Goal: Task Accomplishment & Management: Manage account settings

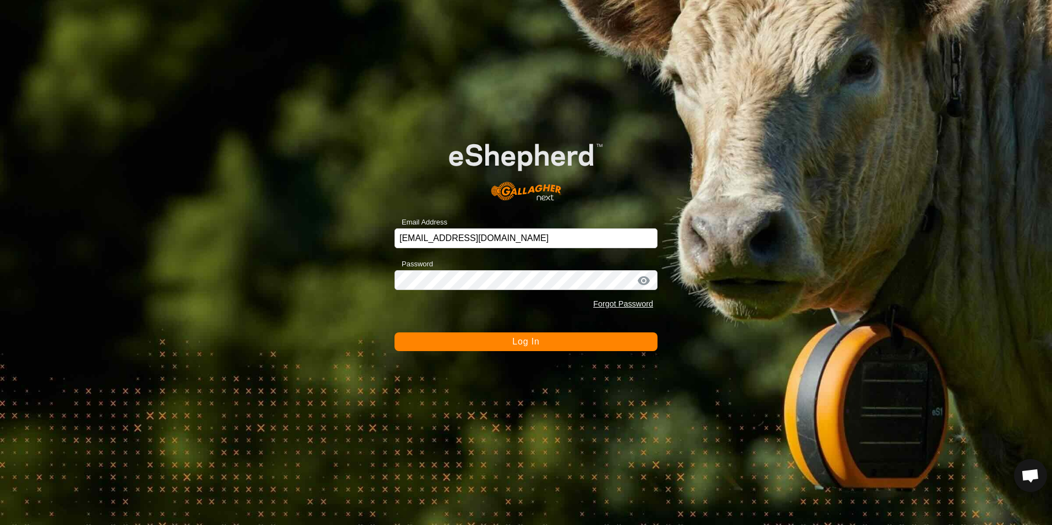
click at [519, 344] on span "Log In" at bounding box center [525, 341] width 27 height 9
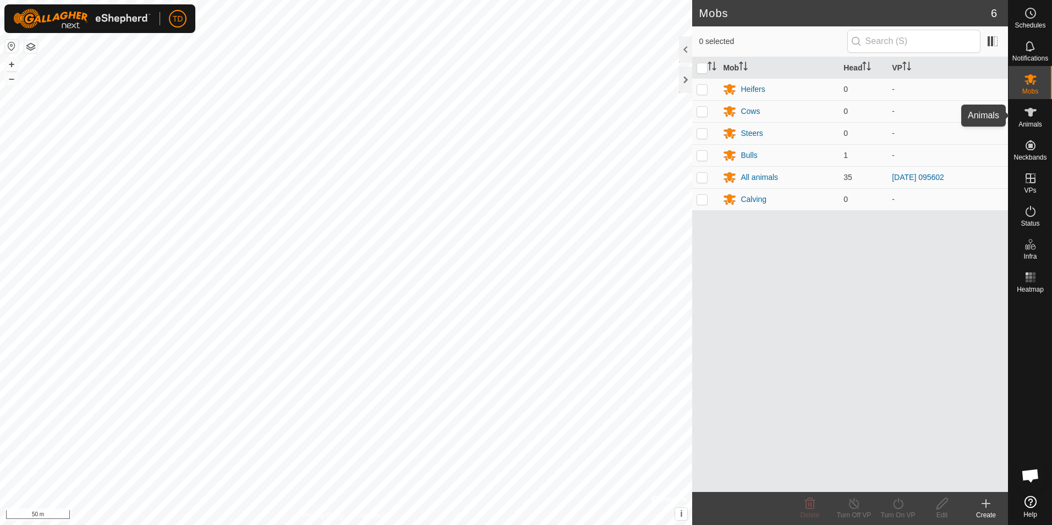
click at [1030, 119] on es-animals-svg-icon at bounding box center [1030, 112] width 20 height 18
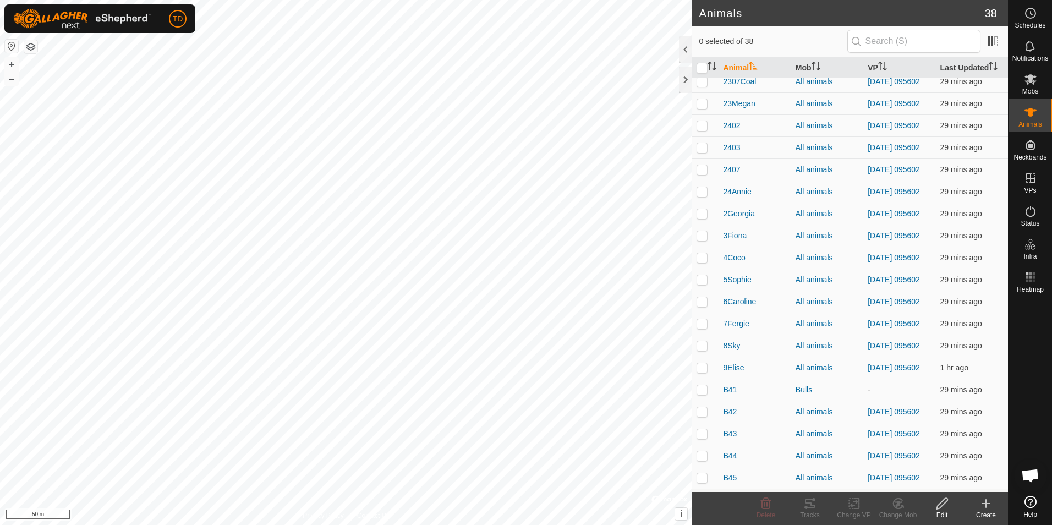
scroll to position [481, 0]
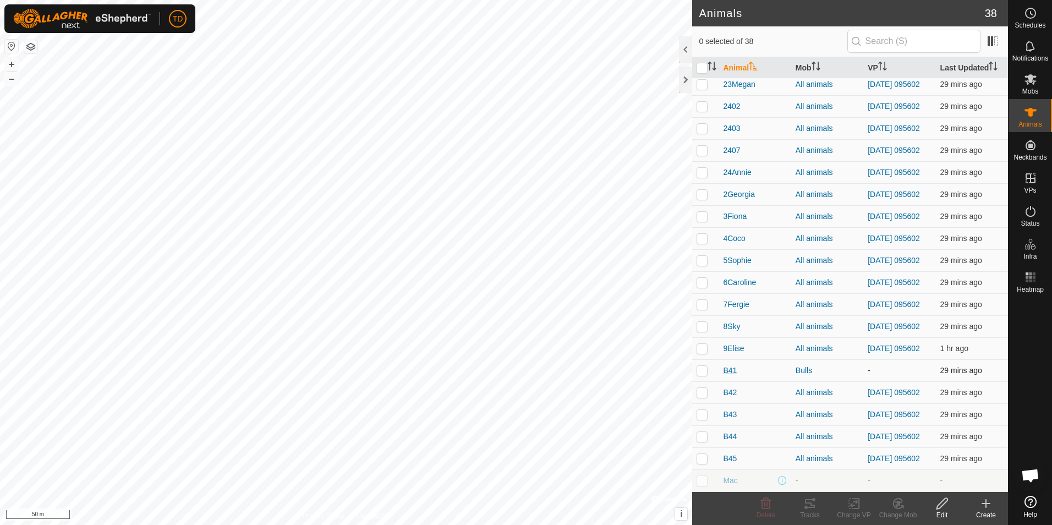
click at [735, 365] on span "B41" at bounding box center [730, 371] width 14 height 12
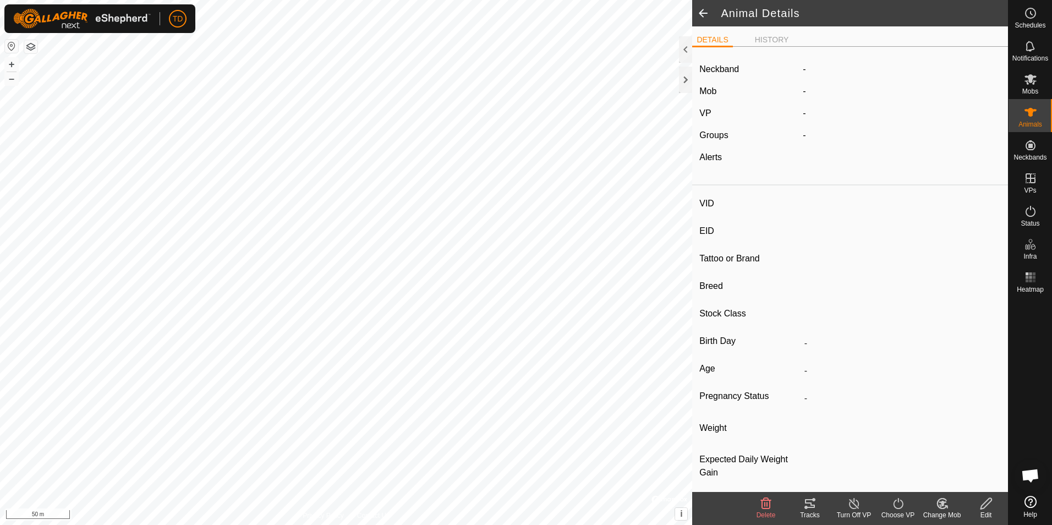
type input "B41"
type input "124000191856558"
type input "-"
type input "Highland"
type input "-"
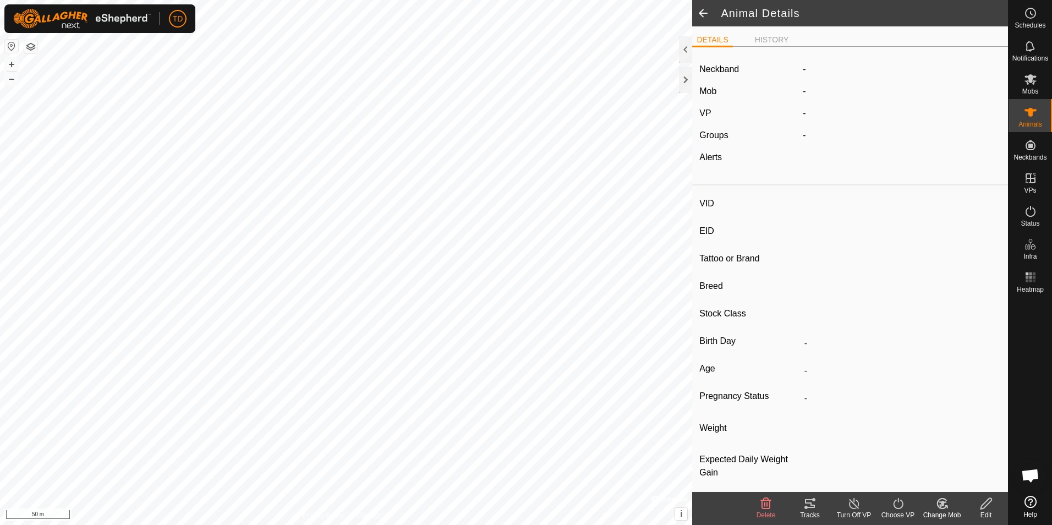
type input "04/2024"
type input "1 year 6 months"
type input "0 kg"
type input "-"
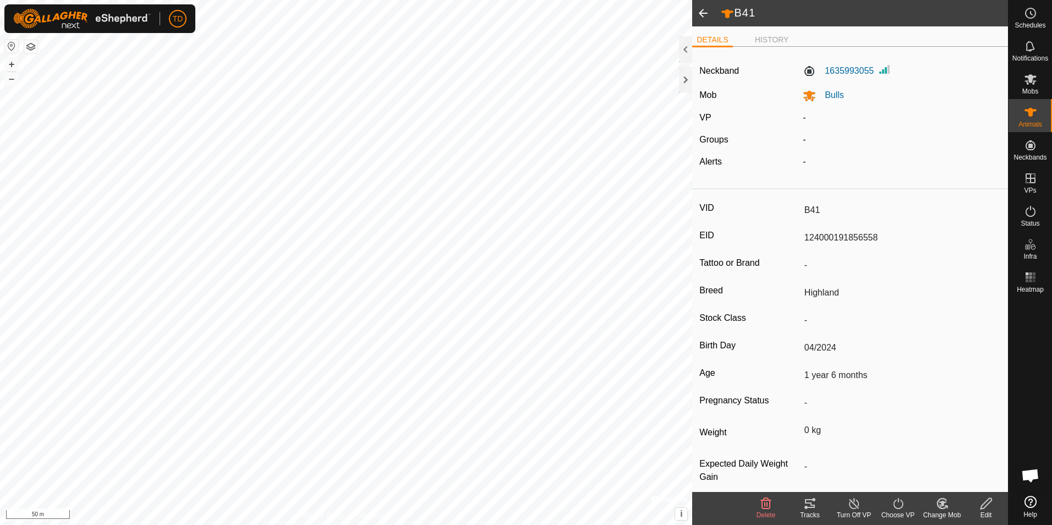
click at [984, 502] on icon at bounding box center [986, 503] width 14 height 13
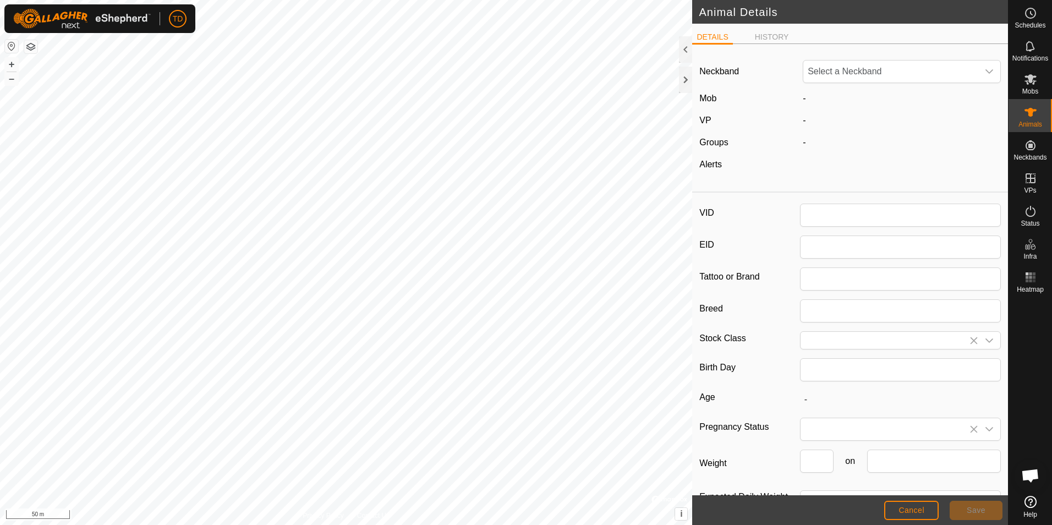
type input "B41"
type input "124000191856558"
type input "Highland"
type input "04/2024"
type input "1 year 6 months"
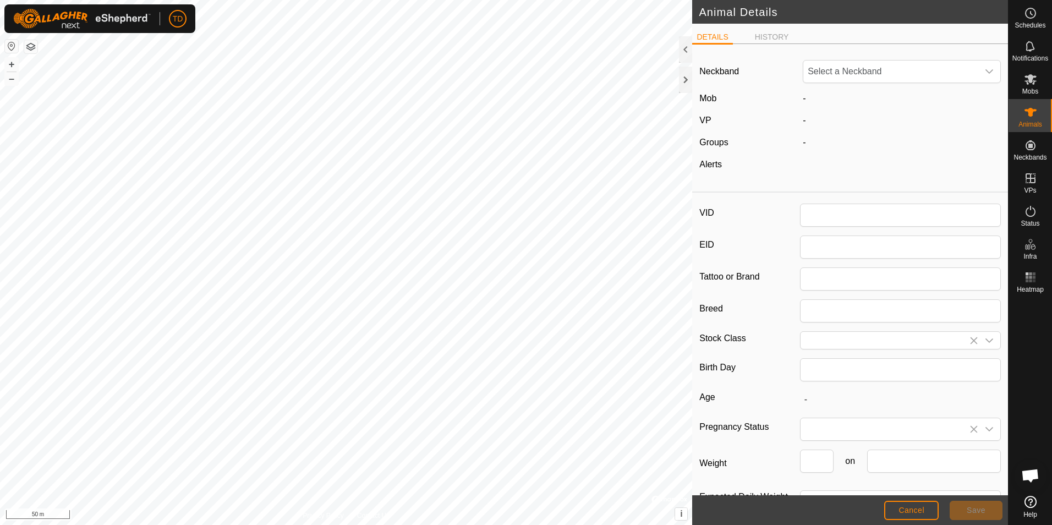
type input "0"
click at [984, 502] on button "Save" at bounding box center [975, 509] width 53 height 19
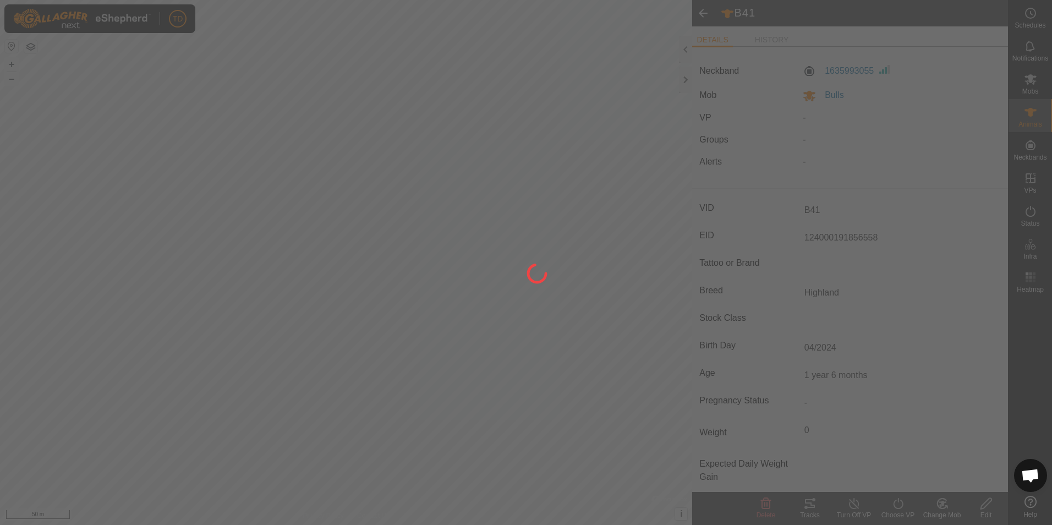
type input "-"
type input "0 kg"
type input "-"
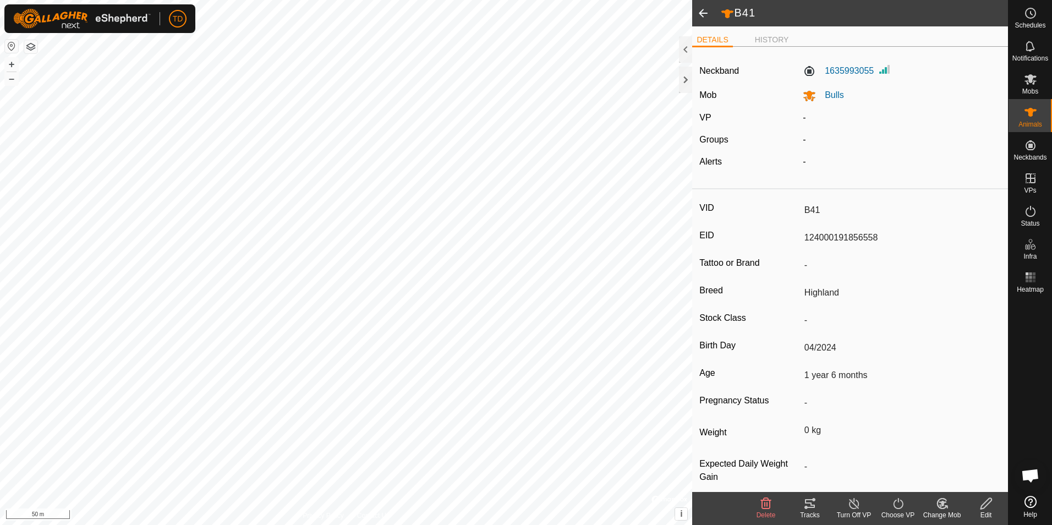
click at [981, 506] on icon at bounding box center [985, 503] width 11 height 11
type input "0"
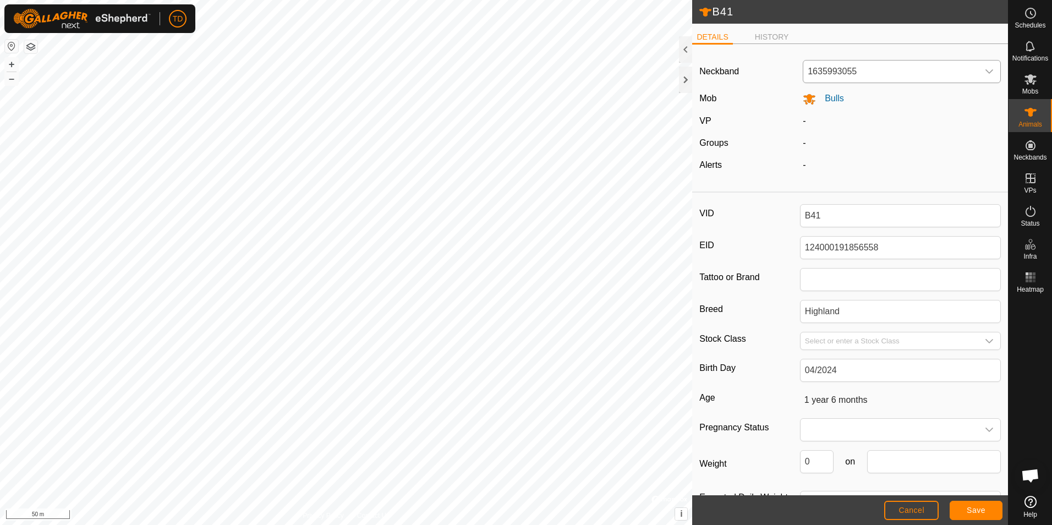
click at [984, 70] on icon "dropdown trigger" at bounding box center [988, 71] width 9 height 9
click at [848, 153] on li "1635993055" at bounding box center [899, 151] width 191 height 22
click at [985, 72] on icon "dropdown trigger" at bounding box center [989, 71] width 8 height 4
click at [819, 131] on li "Unfit" at bounding box center [899, 128] width 191 height 22
click at [981, 508] on span "Save" at bounding box center [975, 509] width 19 height 9
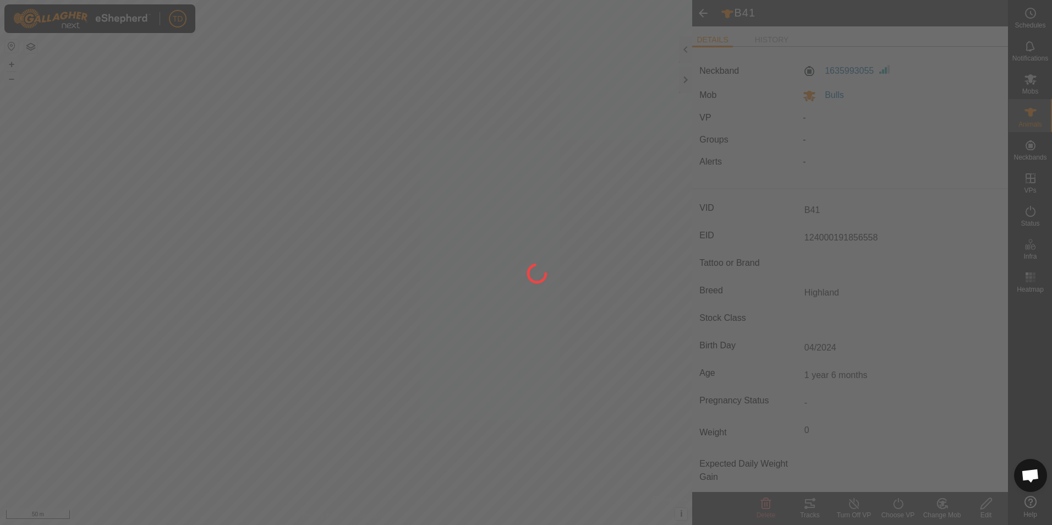
type input "-"
type input "0 kg"
type input "-"
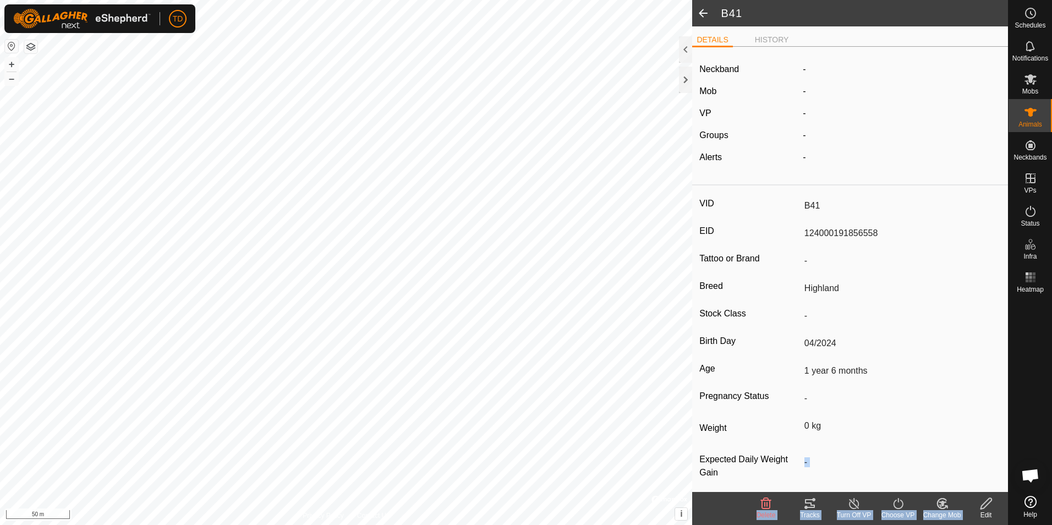
scroll to position [2, 0]
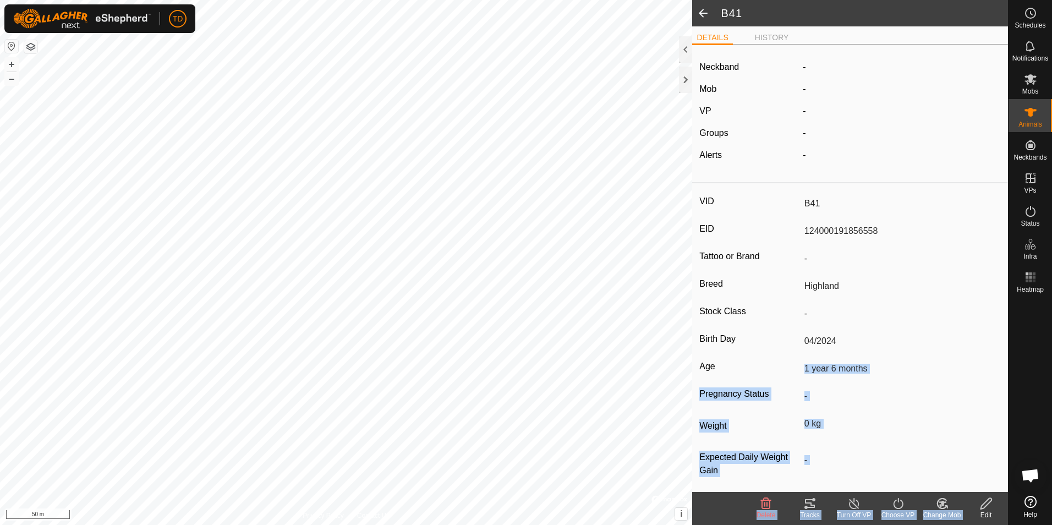
drag, startPoint x: 981, startPoint y: 508, endPoint x: 906, endPoint y: 354, distance: 171.9
click at [906, 354] on article "B41 DETAILS HISTORY Neckband - Mob - VP - Groups - Alerts - VID B41 EID 1240001…" at bounding box center [850, 262] width 316 height 525
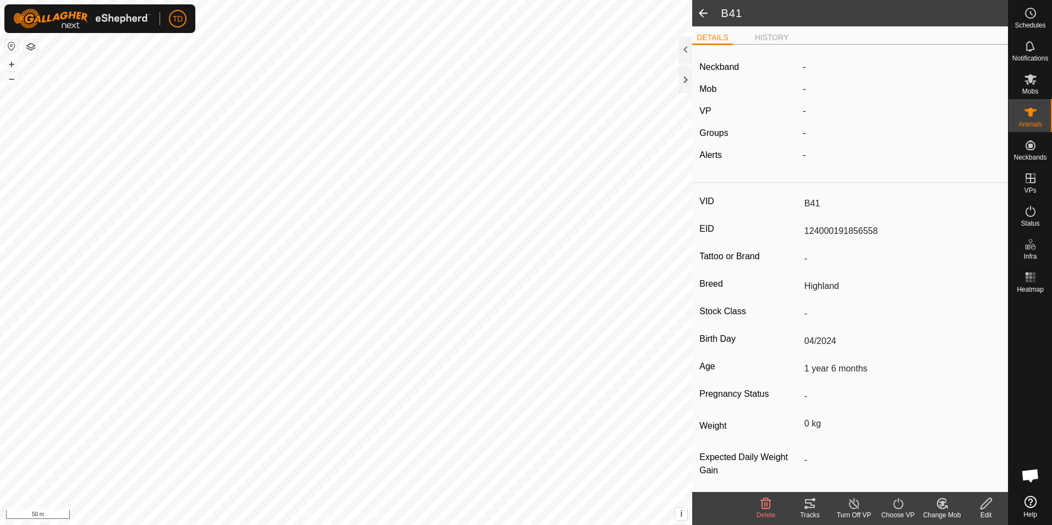
click at [701, 18] on span at bounding box center [703, 13] width 22 height 26
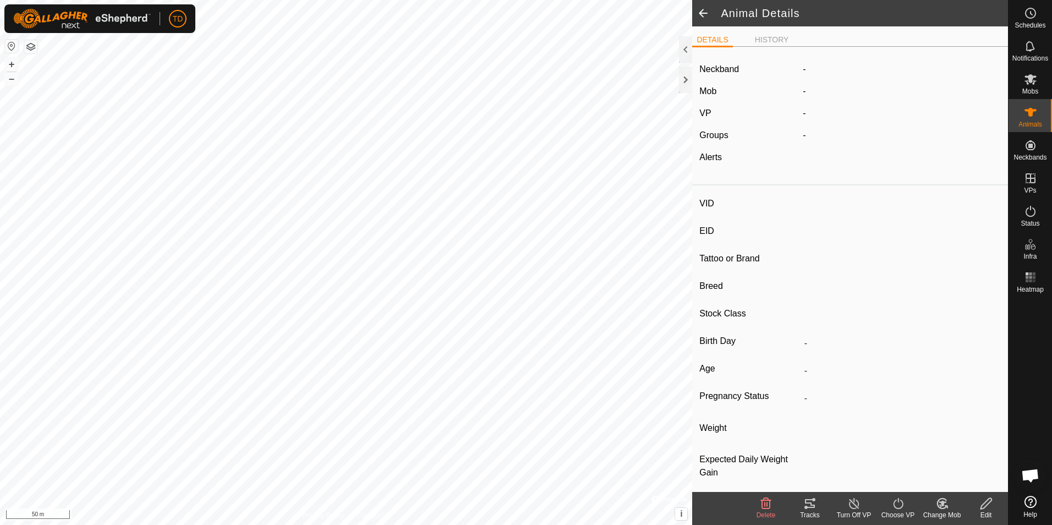
type input "B41"
type input "124000191856558"
type input "-"
type input "Highland"
type input "-"
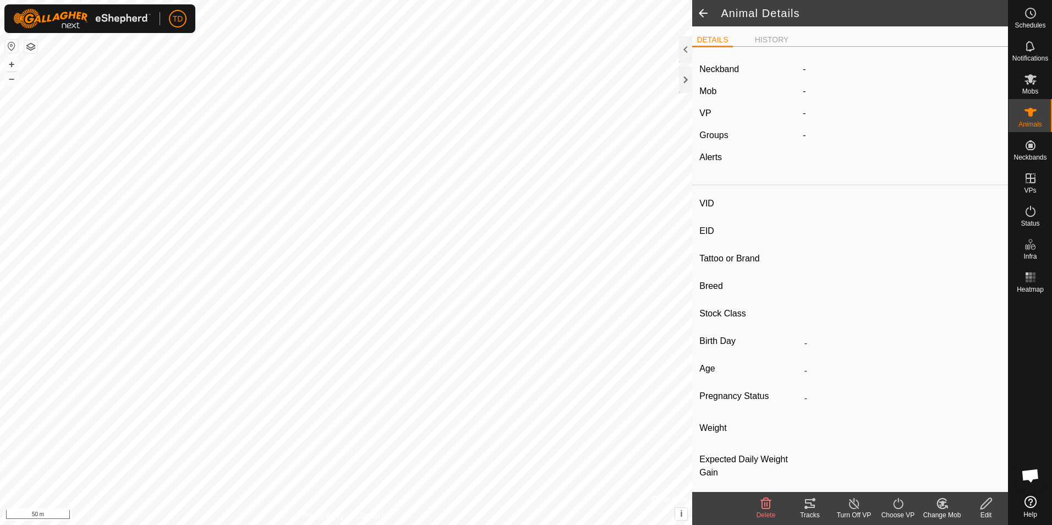
type input "04/2024"
type input "1 year 6 months"
type input "0 kg"
type input "-"
click at [701, 18] on span at bounding box center [703, 13] width 22 height 26
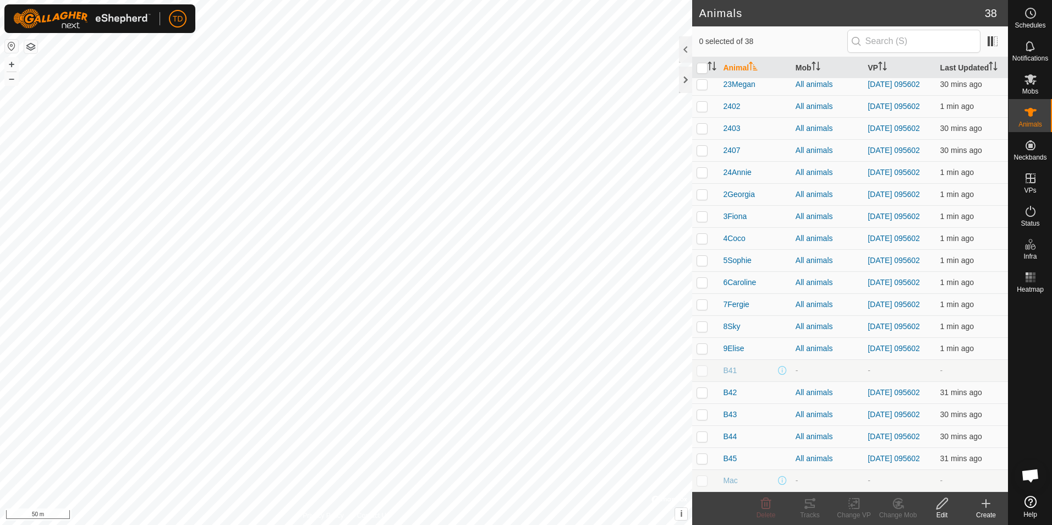
scroll to position [481, 0]
click at [730, 458] on span "B45" at bounding box center [730, 459] width 14 height 12
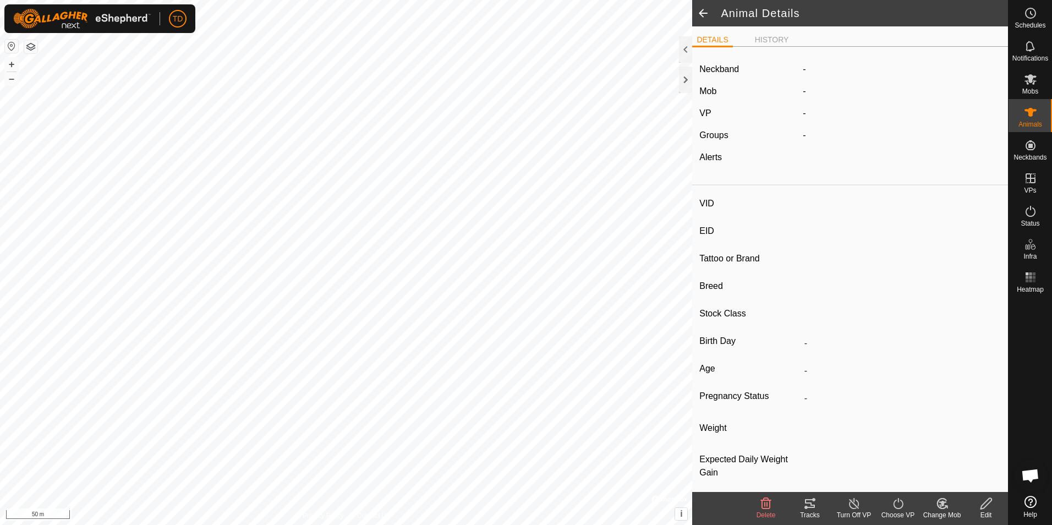
click at [988, 508] on icon at bounding box center [986, 503] width 14 height 13
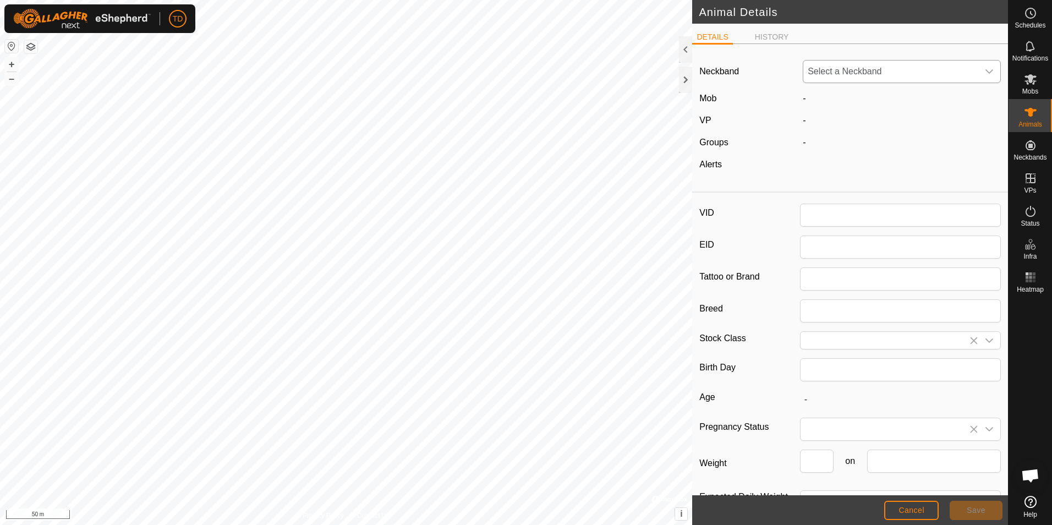
click at [984, 71] on icon "dropdown trigger" at bounding box center [988, 71] width 9 height 9
type input "B45"
type input "124000191856562"
type input "Highland"
type input "05/2024"
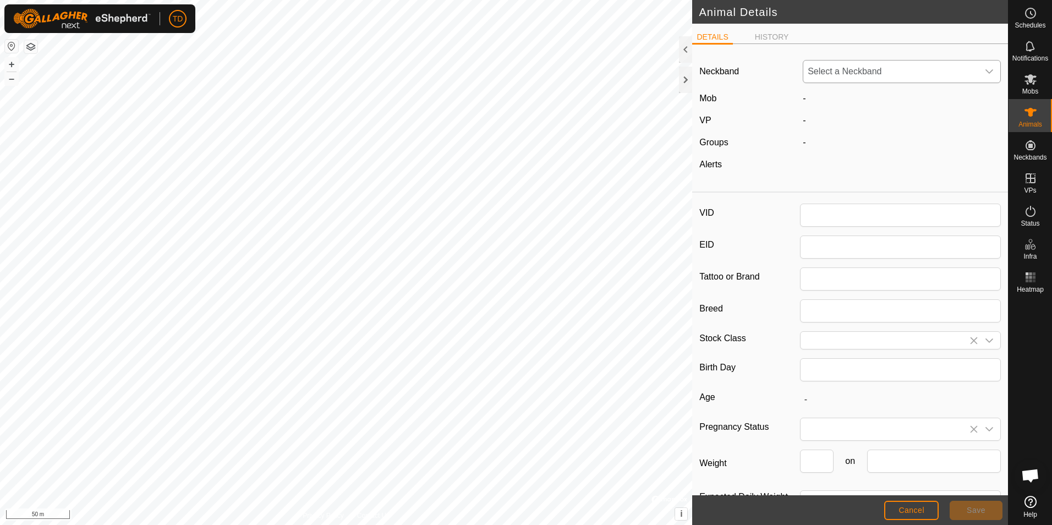
type input "1 year 5 months"
type input "0"
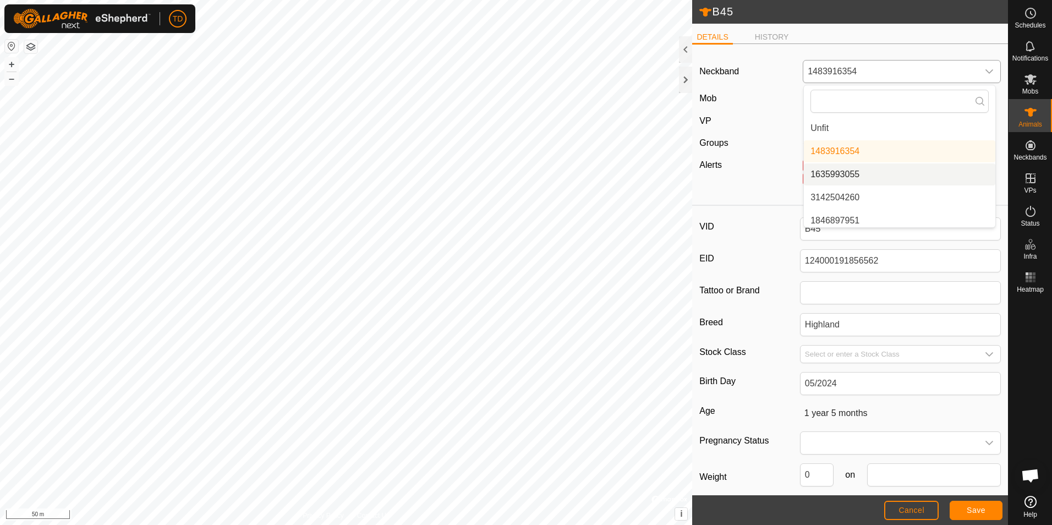
click at [843, 170] on li "1635993055" at bounding box center [899, 174] width 191 height 22
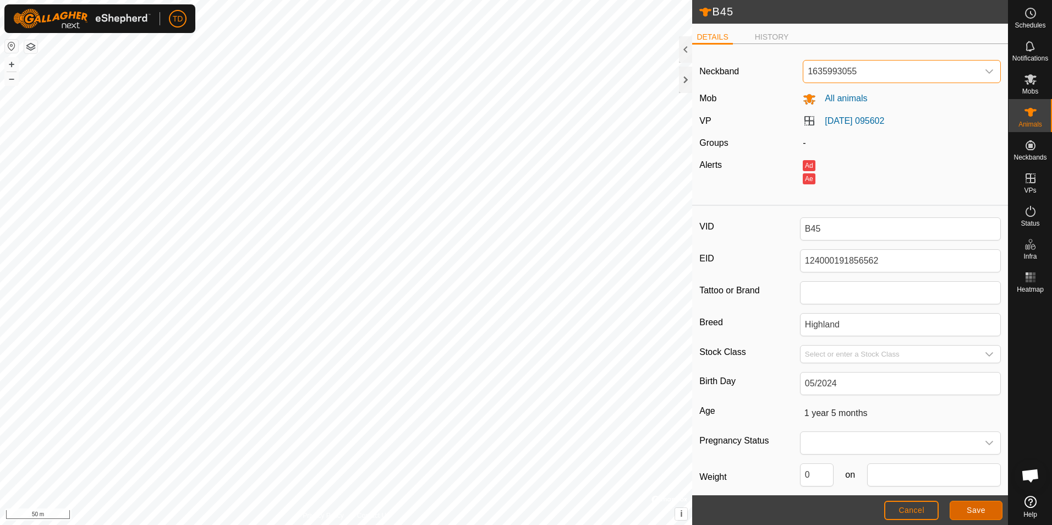
click at [984, 514] on span "Save" at bounding box center [975, 509] width 19 height 9
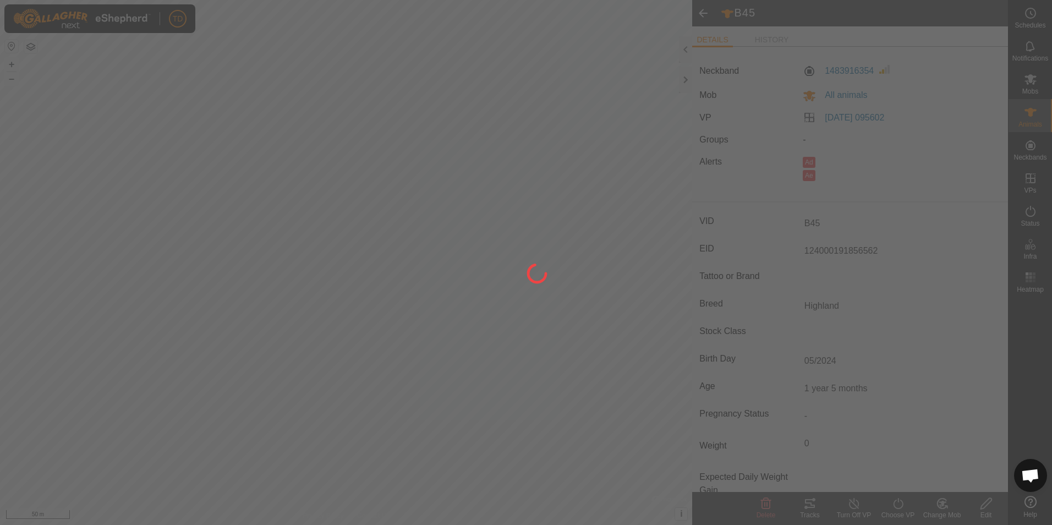
type input "-"
type input "0 kg"
type input "-"
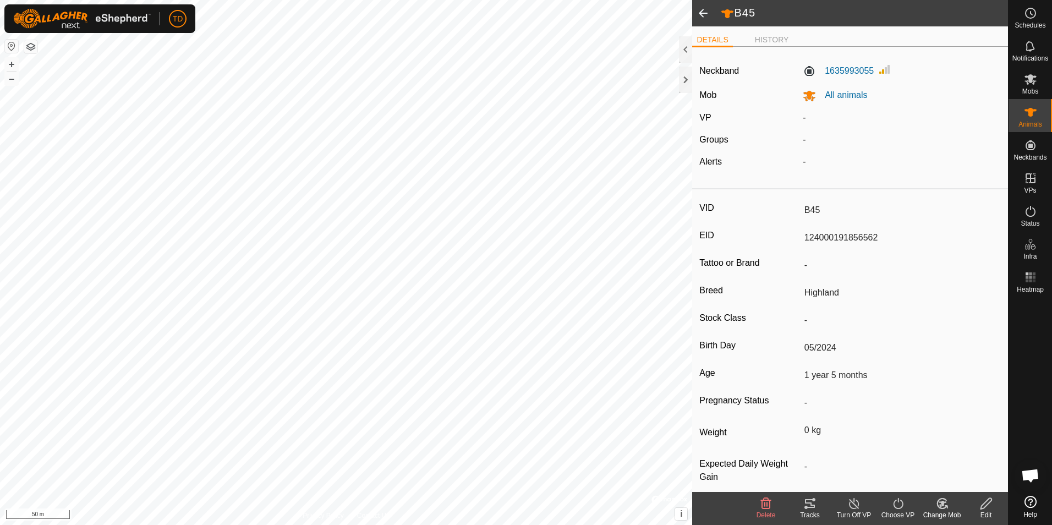
click at [702, 15] on span at bounding box center [703, 13] width 22 height 26
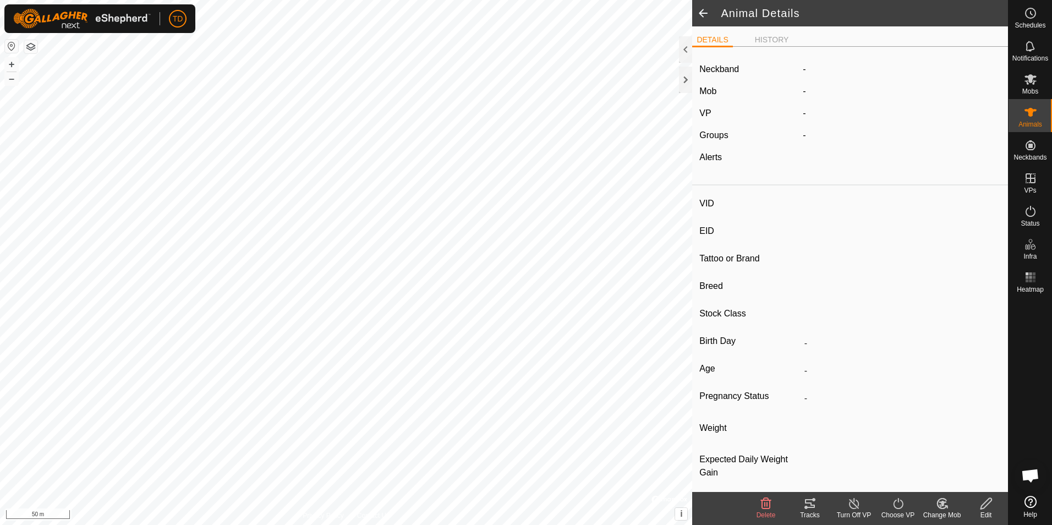
type input "B45"
type input "124000191856562"
type input "-"
type input "Highland"
type input "-"
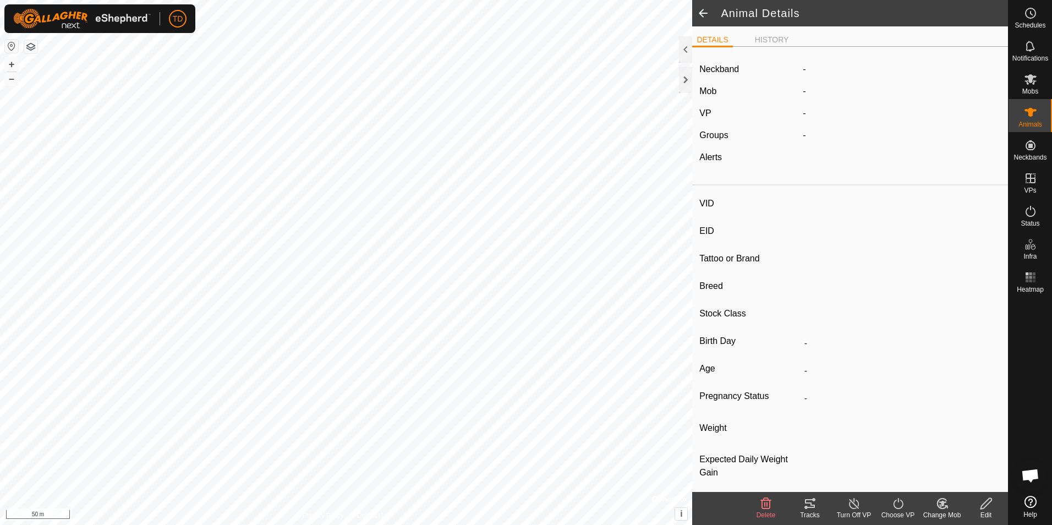
type input "05/2024"
type input "1 year 5 months"
type input "0 kg"
type input "-"
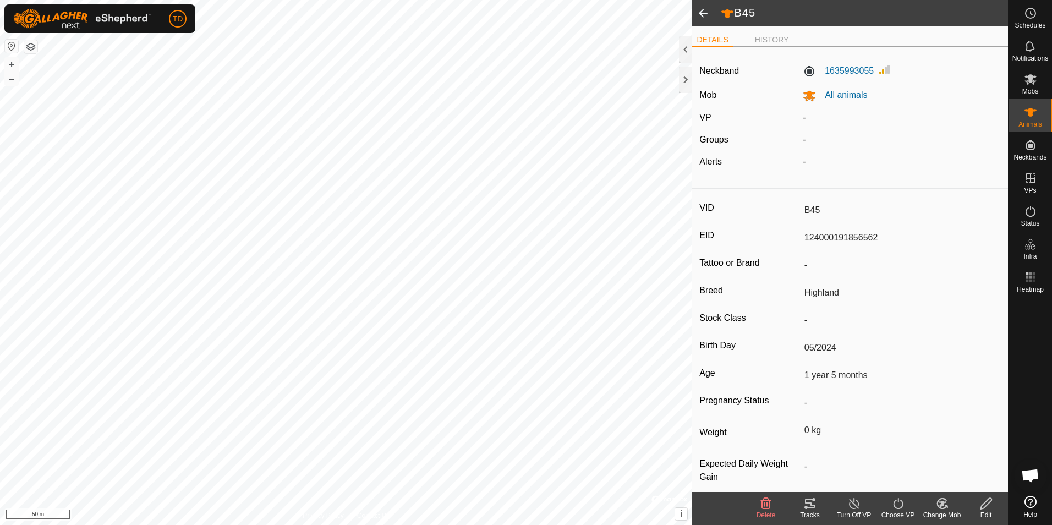
click at [702, 15] on span at bounding box center [703, 13] width 22 height 26
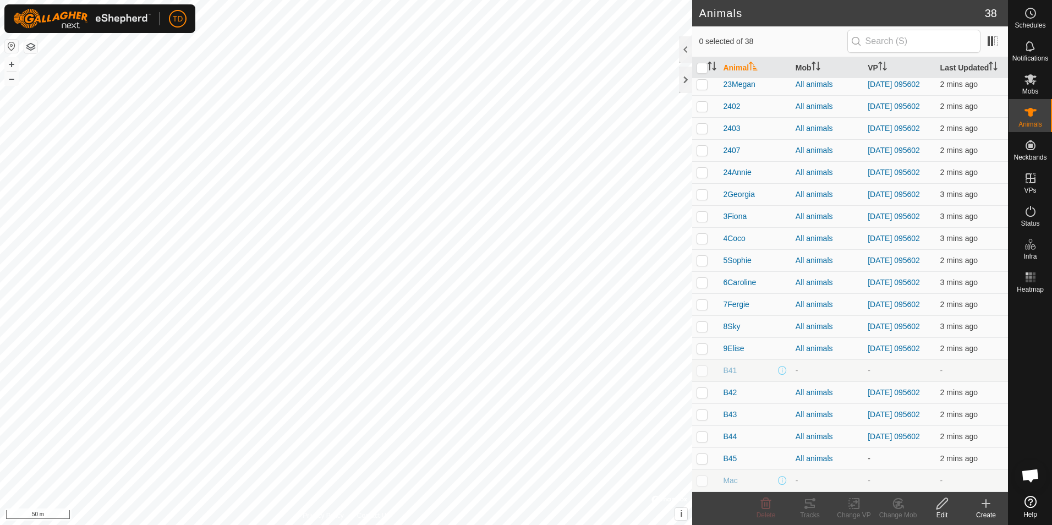
scroll to position [479, 0]
click at [888, 40] on input "text" at bounding box center [913, 41] width 133 height 23
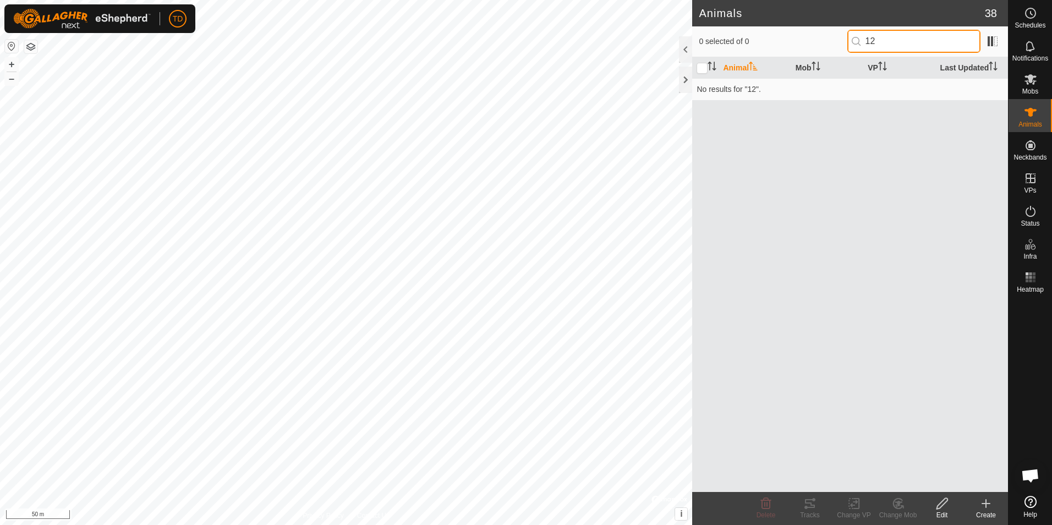
type input "12"
click at [988, 503] on icon at bounding box center [986, 503] width 8 height 0
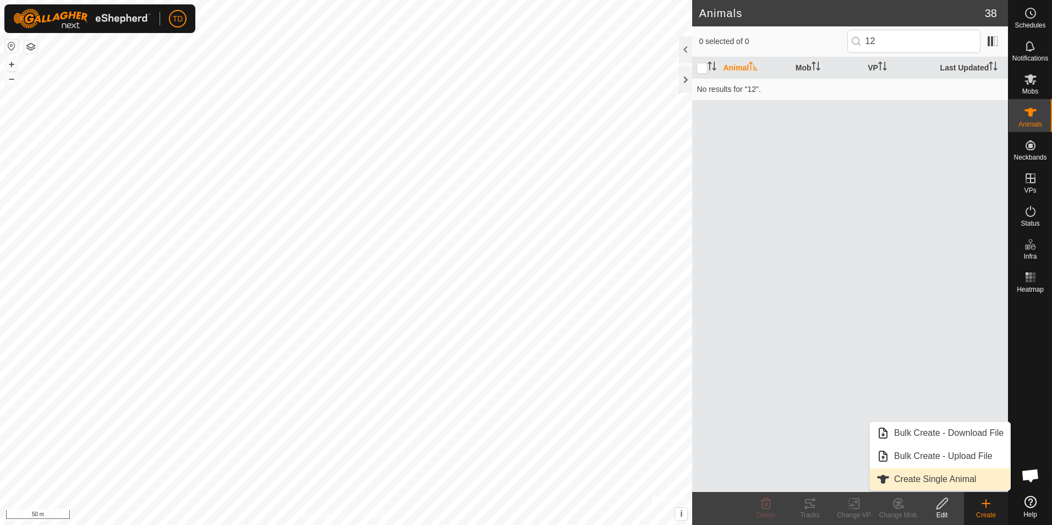
click at [948, 481] on link "Create Single Animal" at bounding box center [940, 479] width 140 height 22
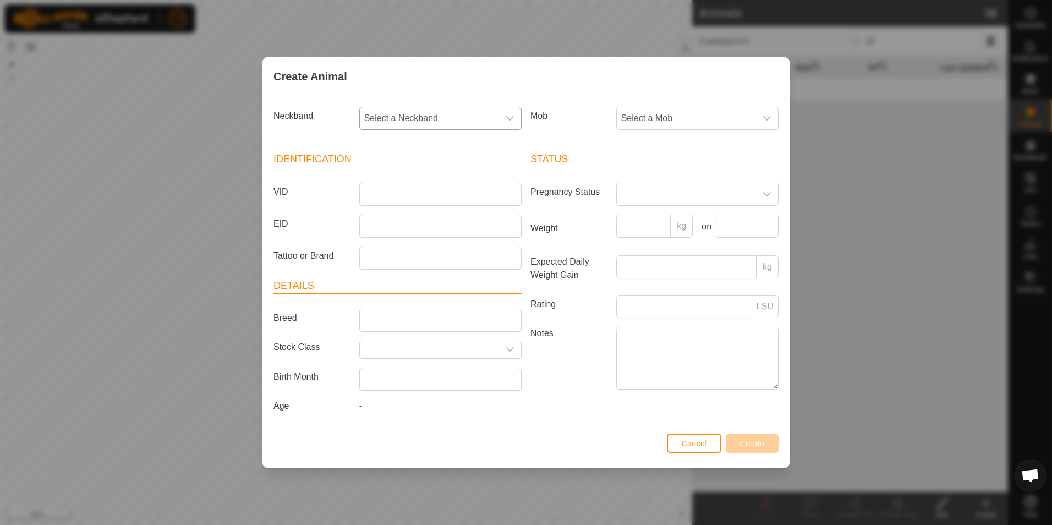
click at [510, 120] on icon "dropdown trigger" at bounding box center [510, 118] width 8 height 4
click at [408, 220] on li "3142504260" at bounding box center [440, 221] width 161 height 22
click at [768, 117] on icon "dropdown trigger" at bounding box center [766, 118] width 9 height 9
click at [665, 238] on li "All animals" at bounding box center [697, 240] width 161 height 22
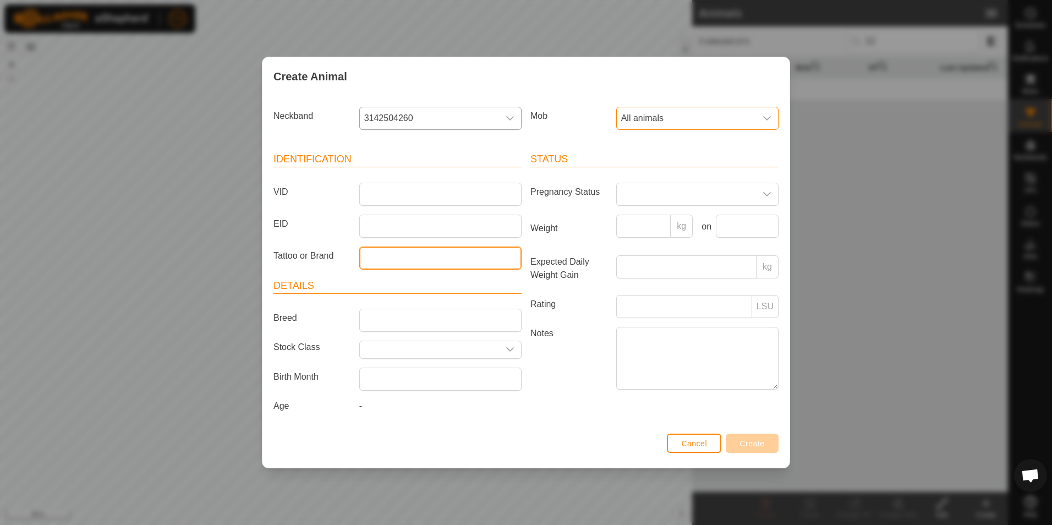
click at [383, 259] on input "Tattoo or Brand" at bounding box center [440, 257] width 162 height 23
type input "12Rain"
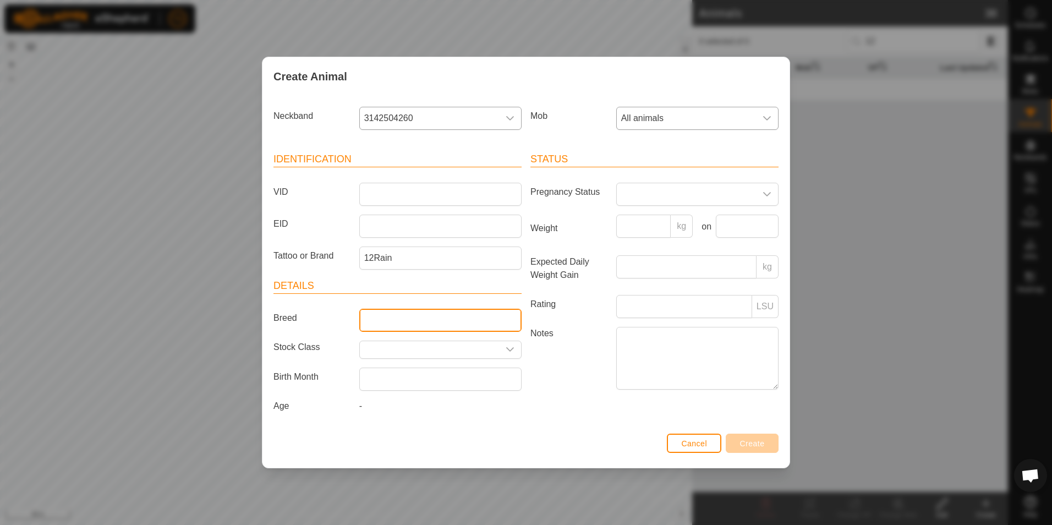
click at [370, 328] on input "Breed" at bounding box center [440, 320] width 162 height 23
type input "Highland"
click at [513, 351] on icon "dropdown trigger" at bounding box center [509, 349] width 9 height 9
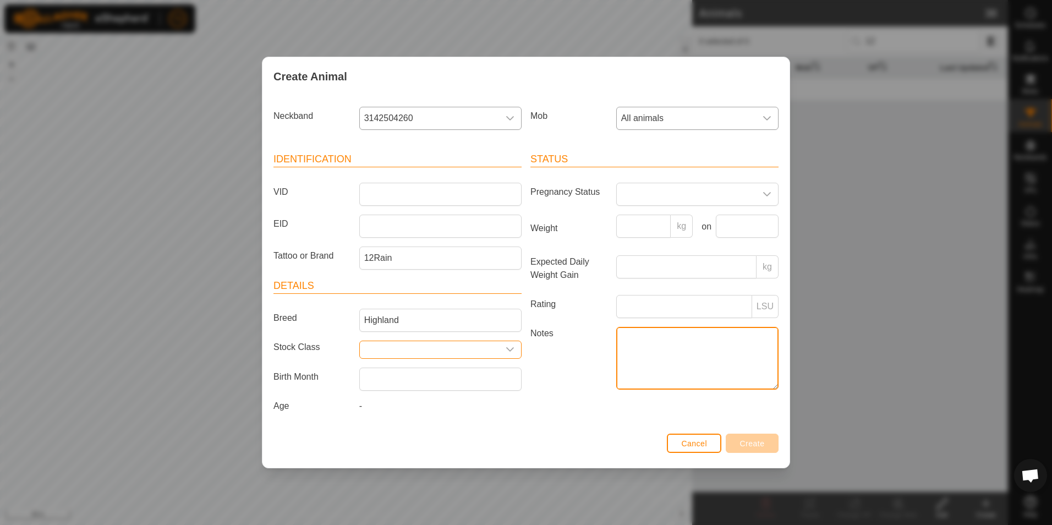
click at [680, 349] on textarea "Notes" at bounding box center [697, 358] width 162 height 63
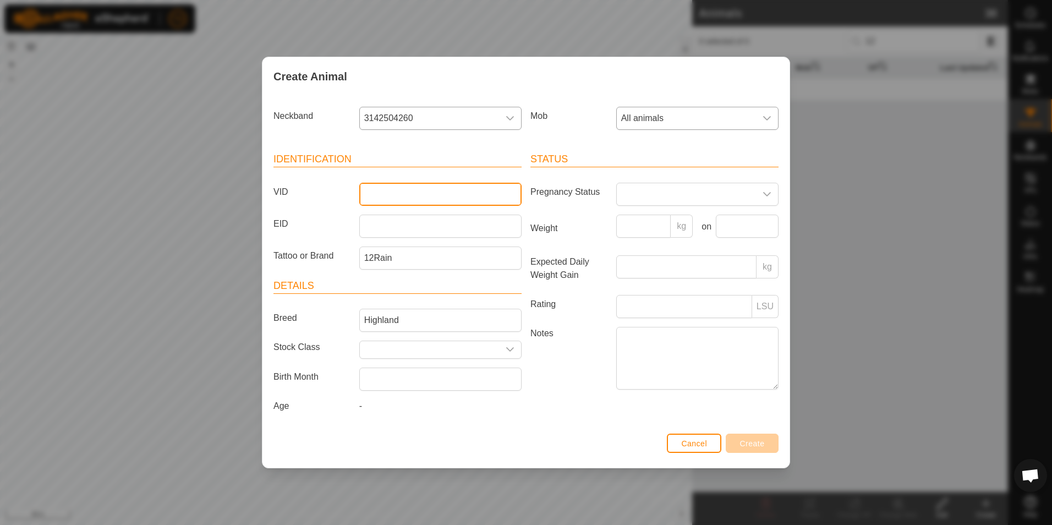
click at [495, 191] on input "VID" at bounding box center [440, 194] width 162 height 23
type input "12Rain"
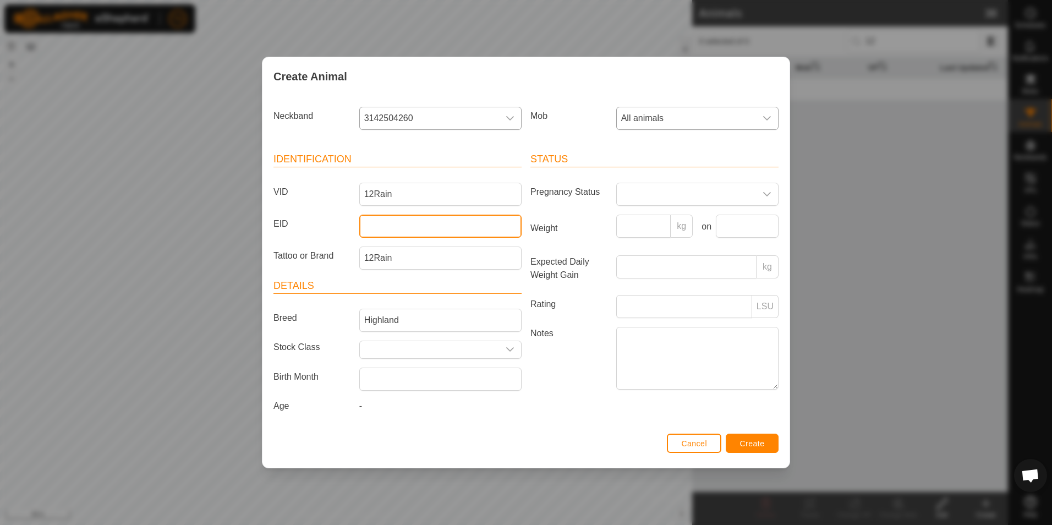
click at [489, 229] on input "EID" at bounding box center [440, 225] width 162 height 23
click at [756, 441] on span "Create" at bounding box center [752, 443] width 25 height 9
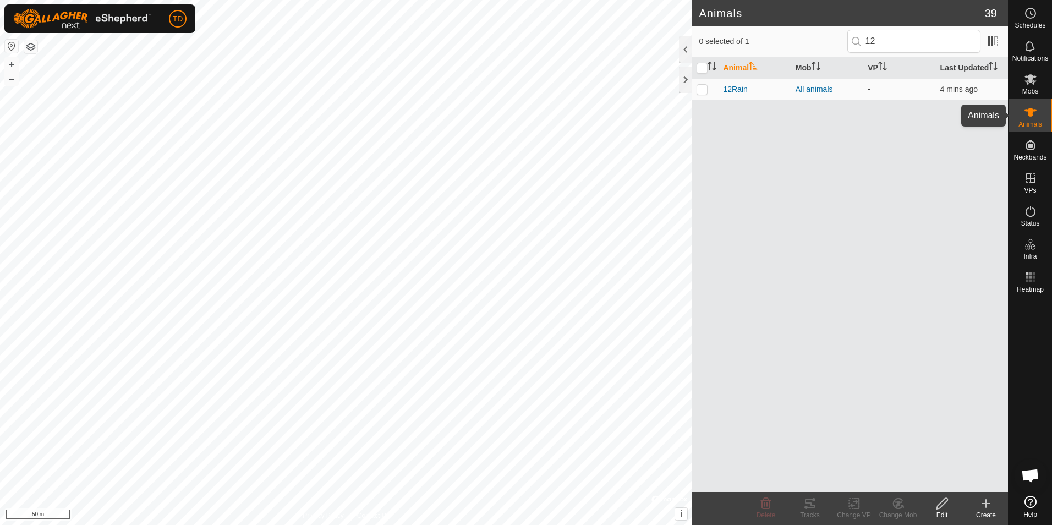
click at [1028, 109] on icon at bounding box center [1030, 112] width 12 height 9
click at [685, 52] on div at bounding box center [685, 49] width 13 height 26
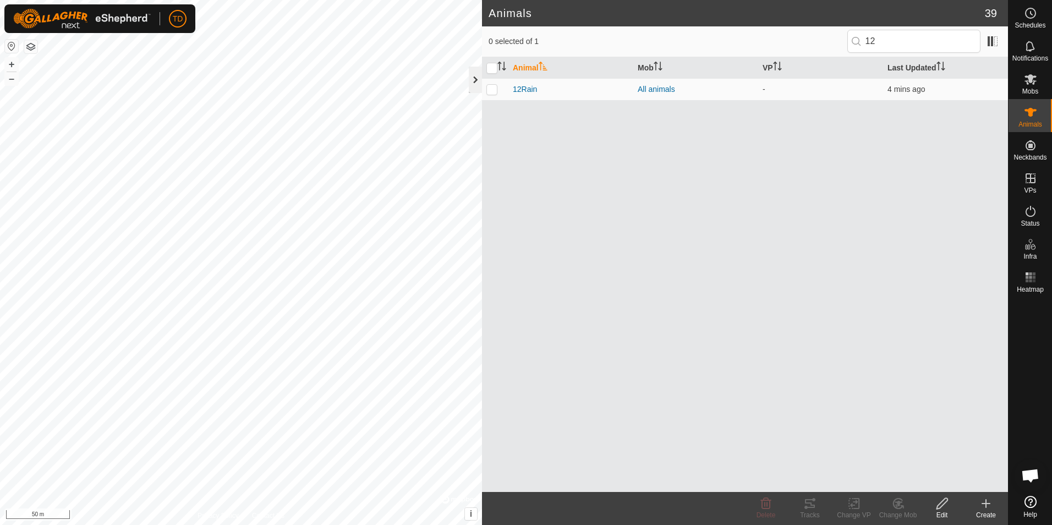
click at [477, 79] on div at bounding box center [475, 80] width 13 height 26
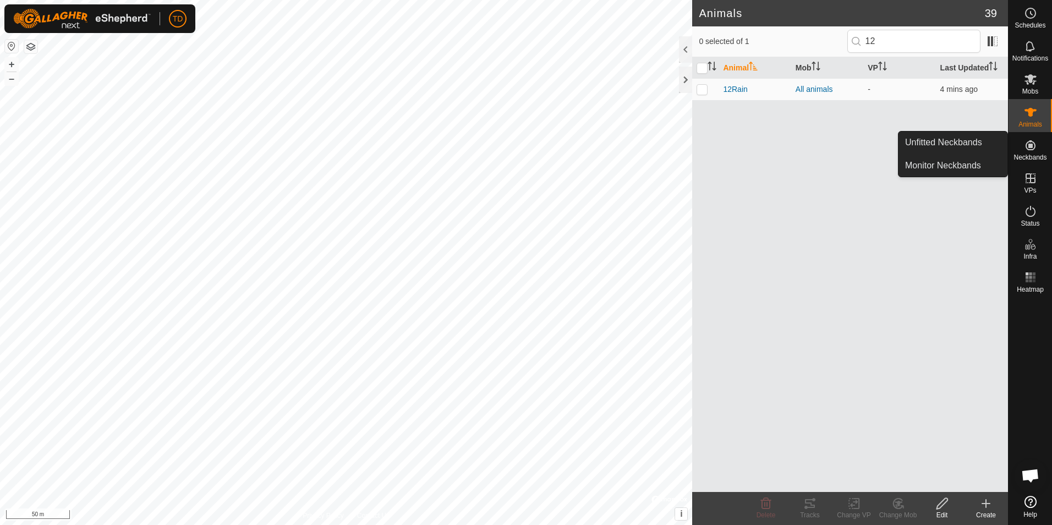
click at [1028, 145] on icon at bounding box center [1030, 145] width 10 height 10
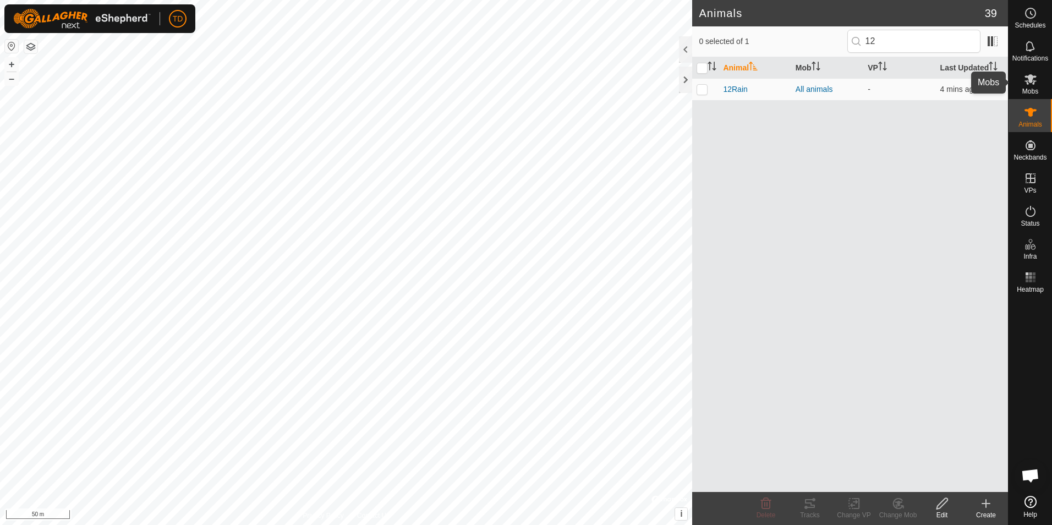
click at [1024, 85] on icon at bounding box center [1030, 79] width 13 height 13
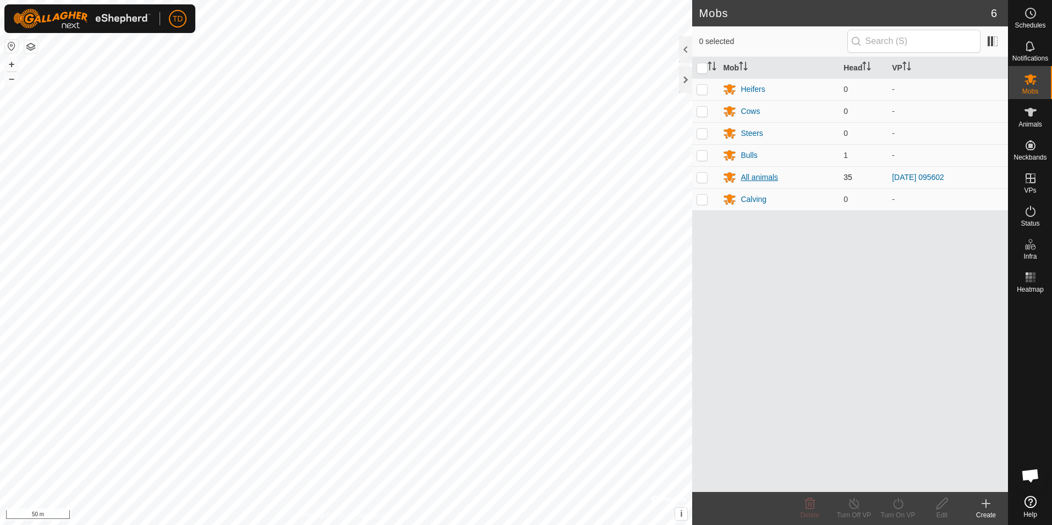
click at [757, 179] on div "All animals" at bounding box center [758, 178] width 37 height 12
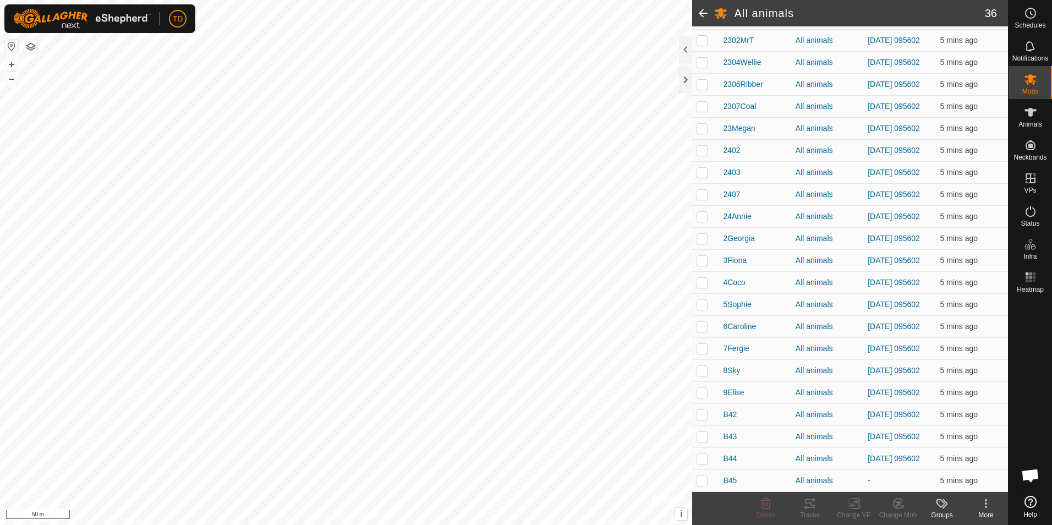
scroll to position [521, 0]
click at [731, 435] on span "B43" at bounding box center [730, 437] width 14 height 12
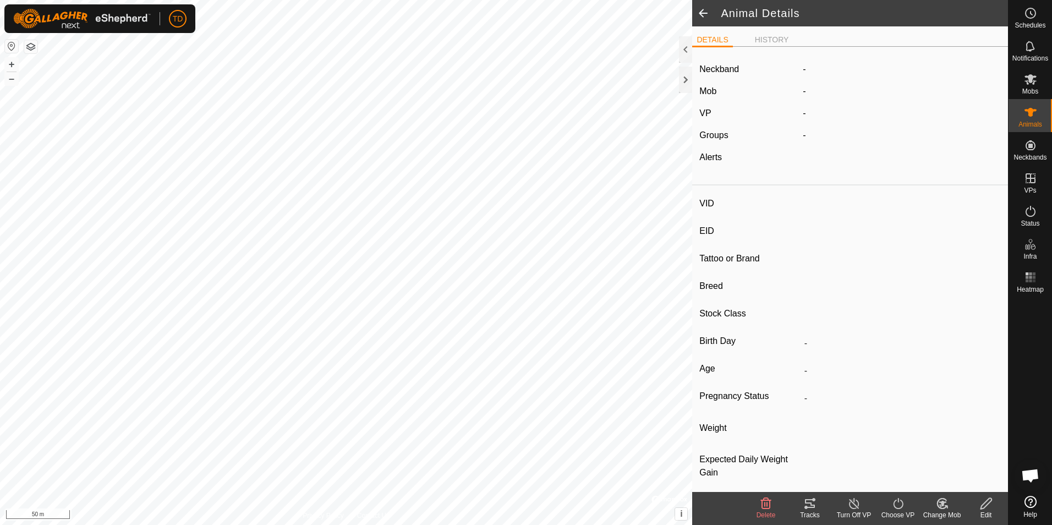
type input "B43"
type input "124000191856557"
type input "-"
type input "Highland"
type input "-"
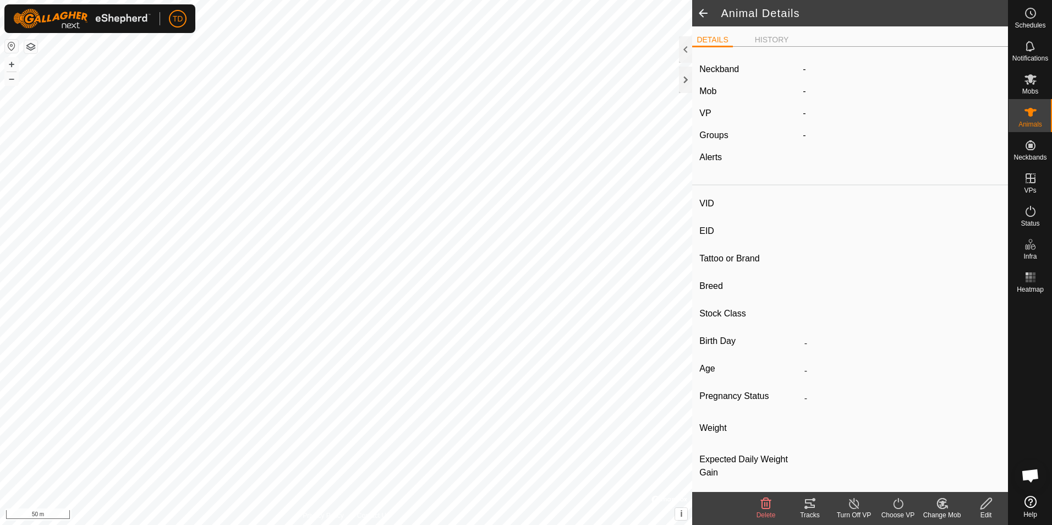
type input "05/2024"
type input "1 year 5 months"
type input "0 kg"
type input "-"
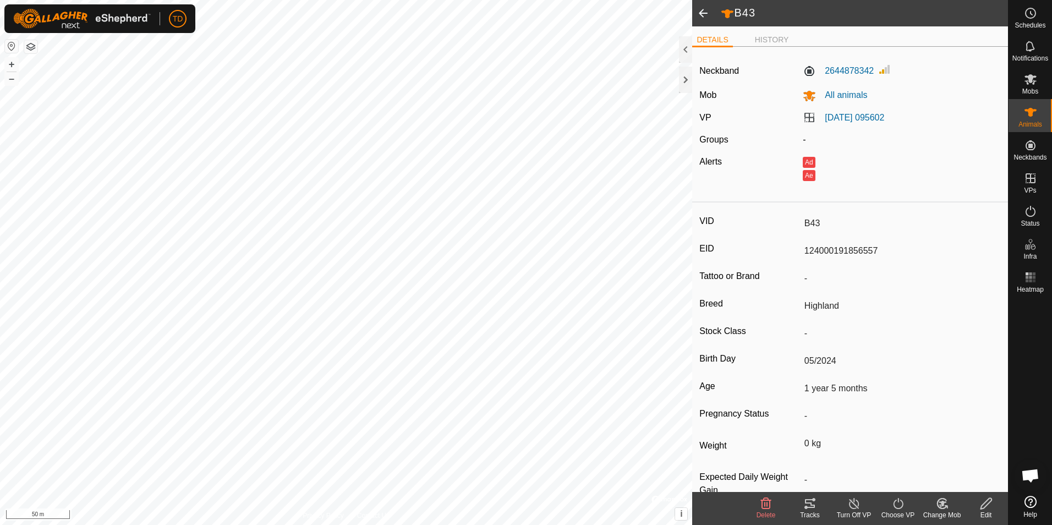
click at [985, 508] on icon at bounding box center [986, 503] width 14 height 13
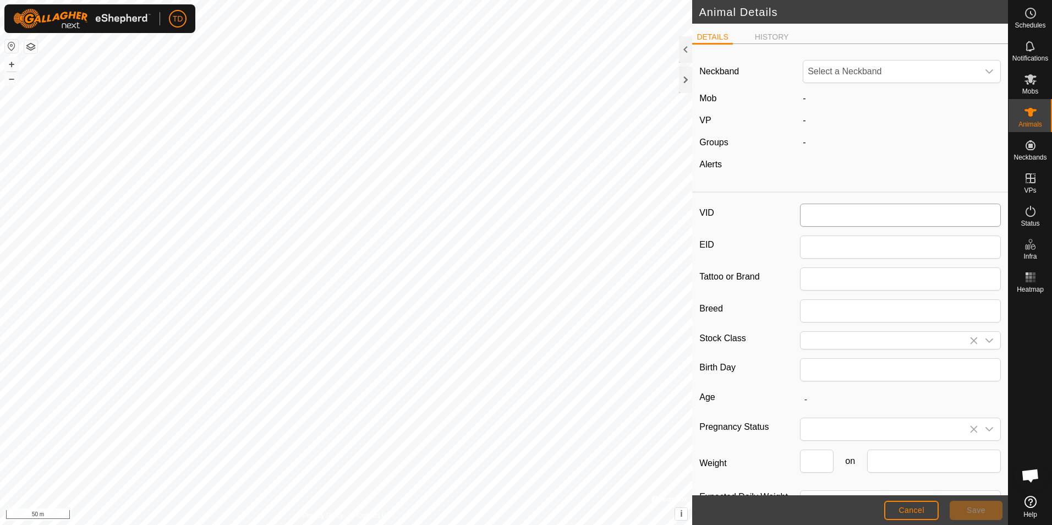
type input "B43"
type input "124000191856557"
type input "Highland"
type input "05/2024"
type input "1 year 5 months"
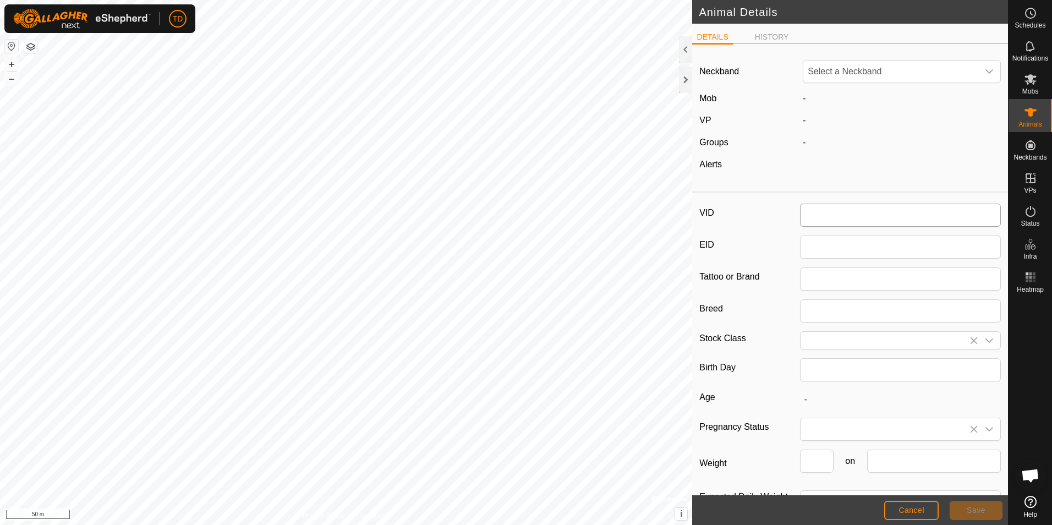
type input "0"
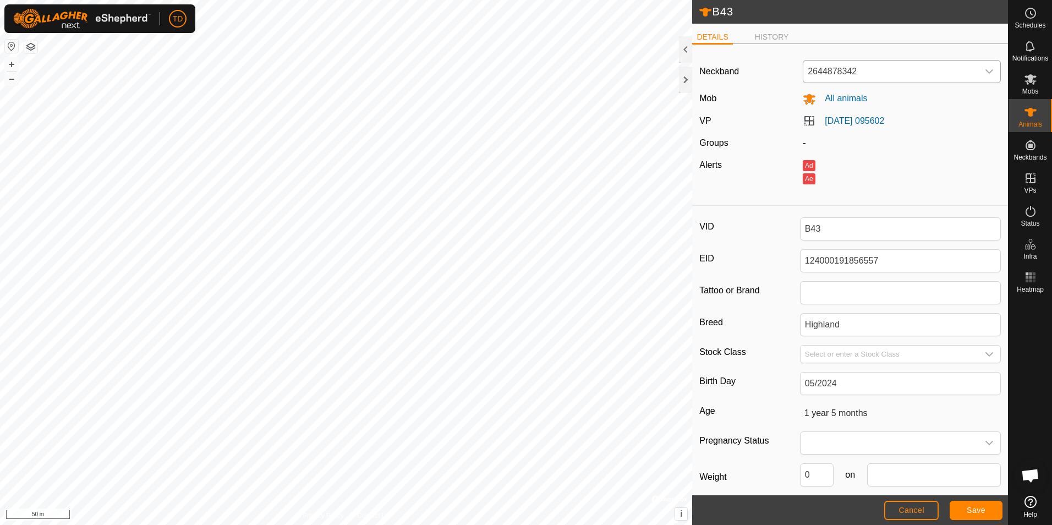
click at [984, 72] on icon "dropdown trigger" at bounding box center [988, 71] width 9 height 9
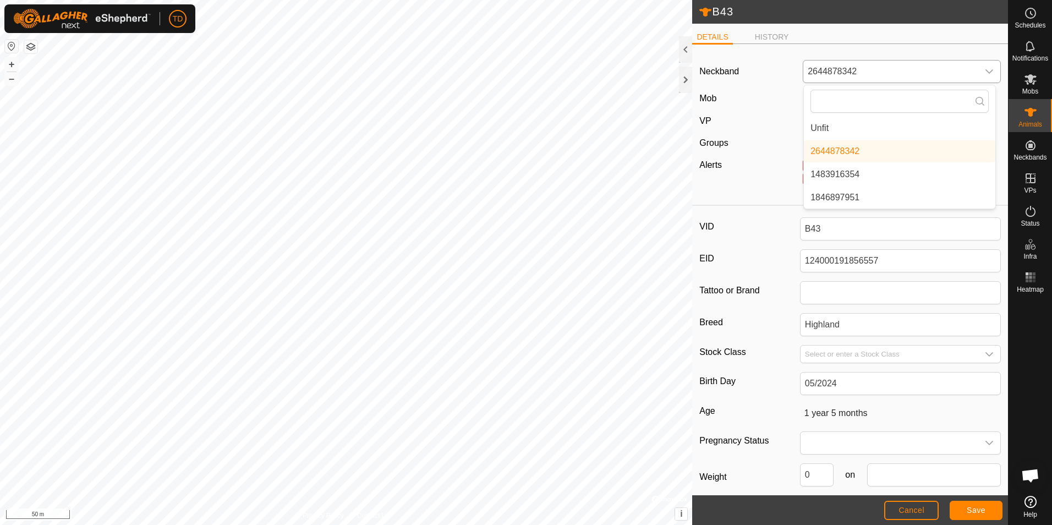
click at [815, 128] on li "Unfit" at bounding box center [899, 128] width 191 height 22
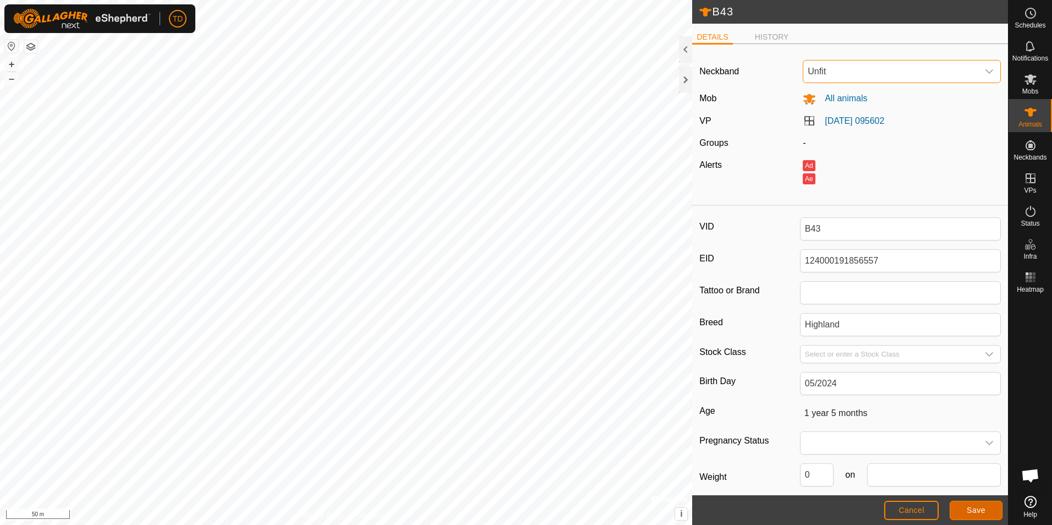
click at [978, 508] on span "Save" at bounding box center [975, 509] width 19 height 9
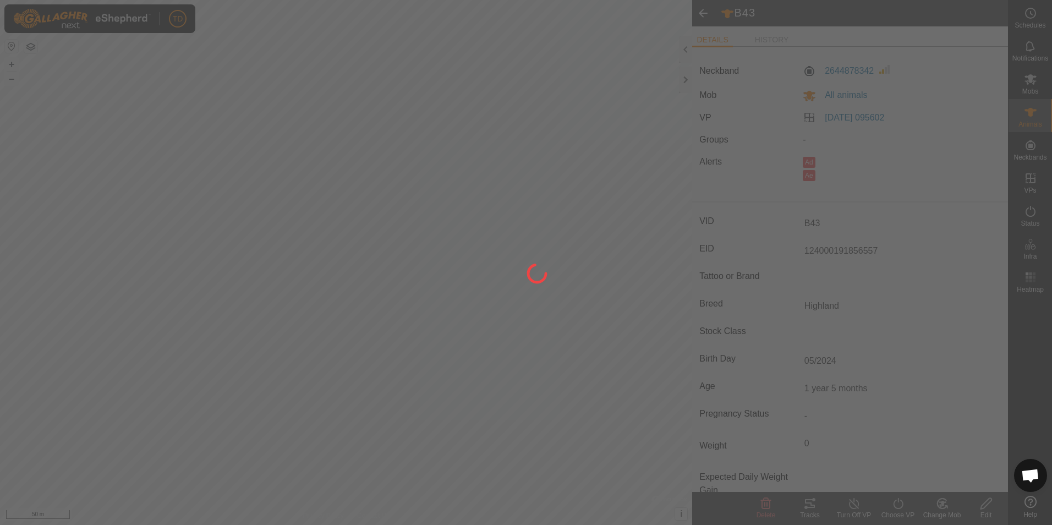
type input "-"
type input "0 kg"
type input "-"
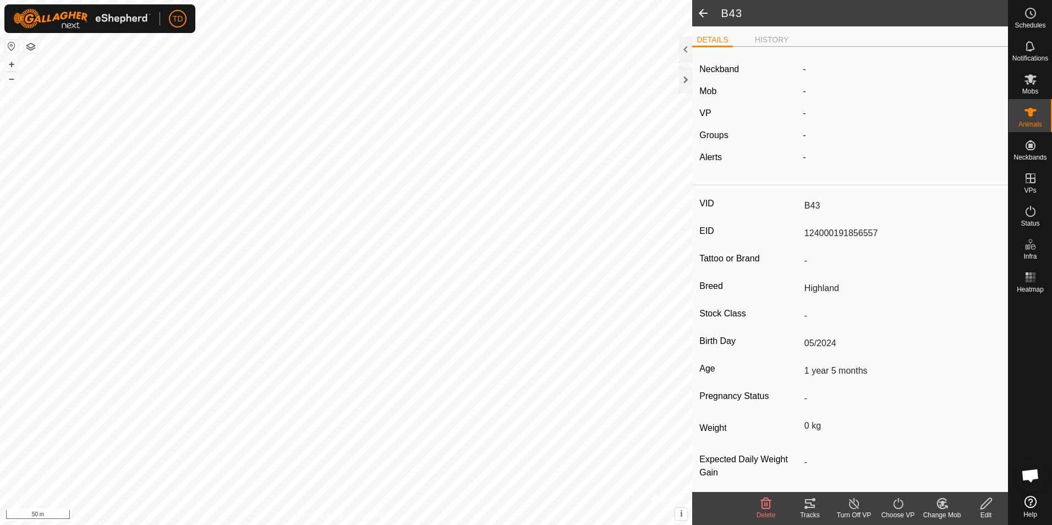
click at [987, 504] on icon at bounding box center [985, 503] width 11 height 11
type input "0"
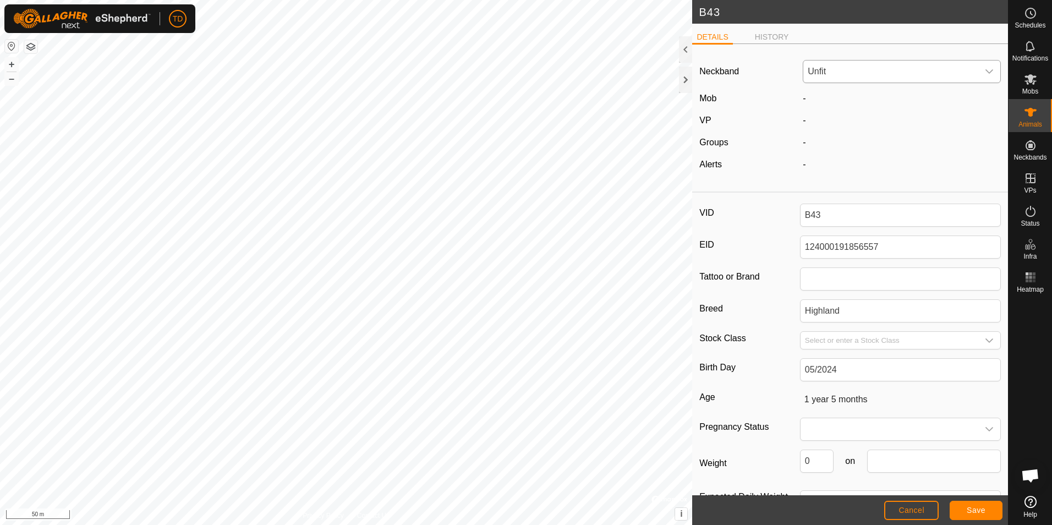
click at [985, 70] on icon "dropdown trigger" at bounding box center [989, 71] width 8 height 4
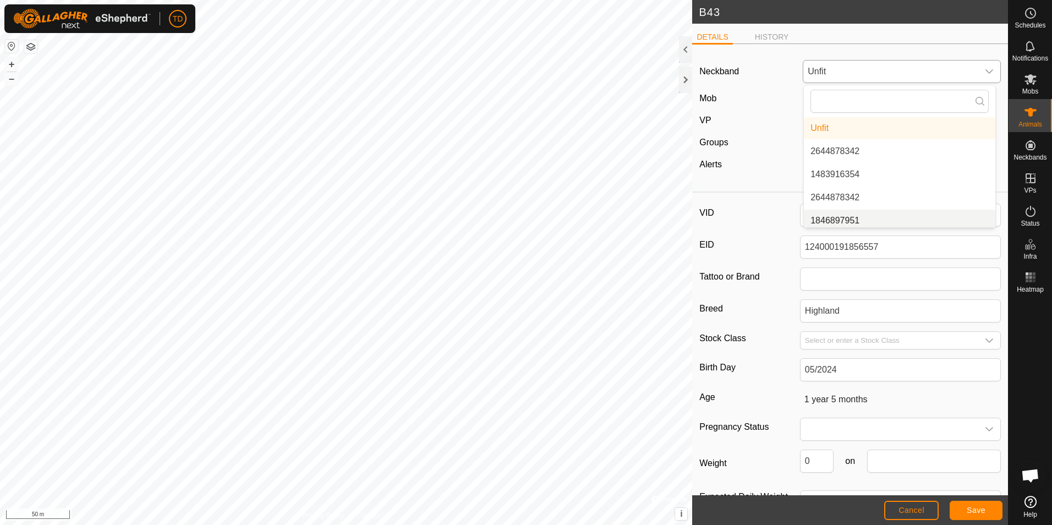
scroll to position [4, 0]
click at [841, 214] on li "1846897951" at bounding box center [899, 216] width 191 height 22
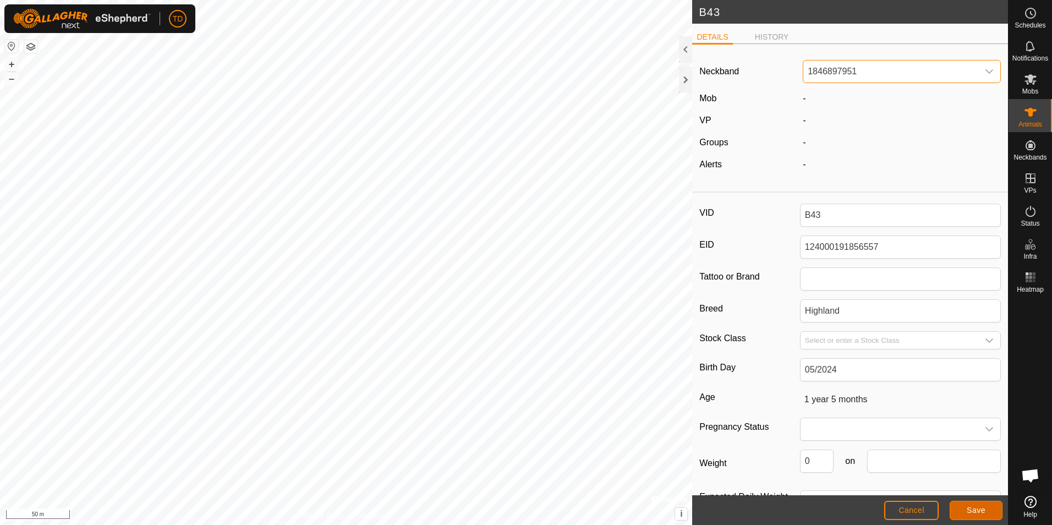
click at [973, 511] on span "Save" at bounding box center [975, 509] width 19 height 9
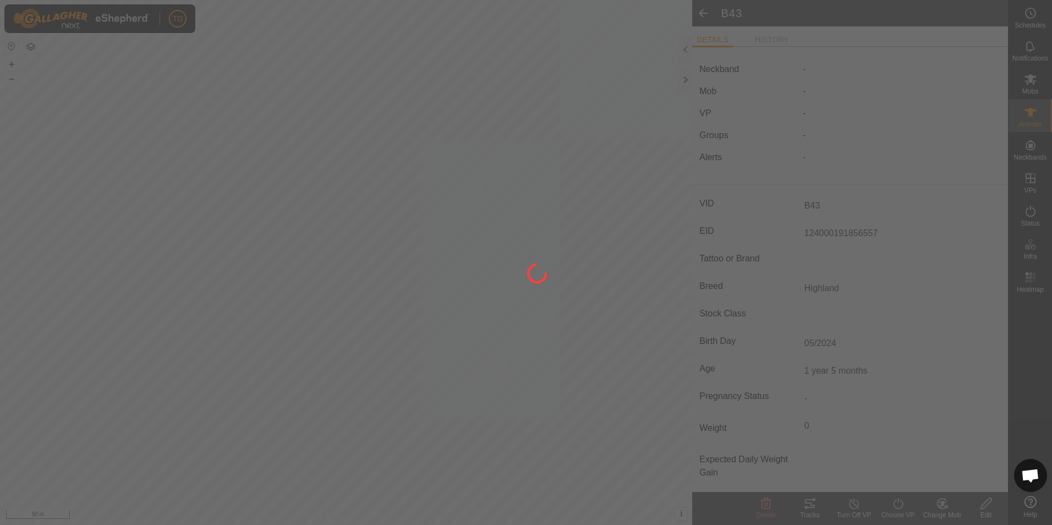
type input "-"
type input "0 kg"
type input "-"
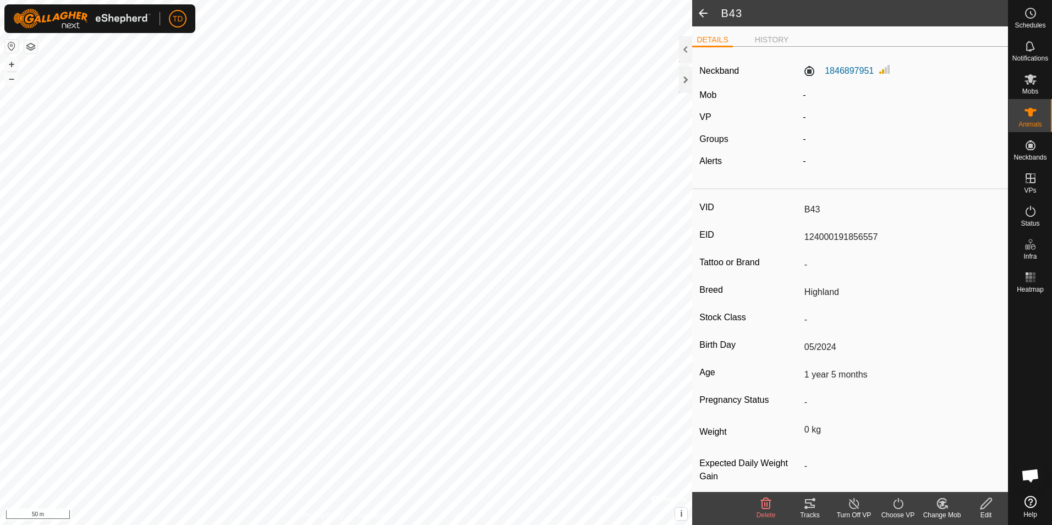
click at [988, 501] on icon at bounding box center [986, 503] width 14 height 13
type input "0"
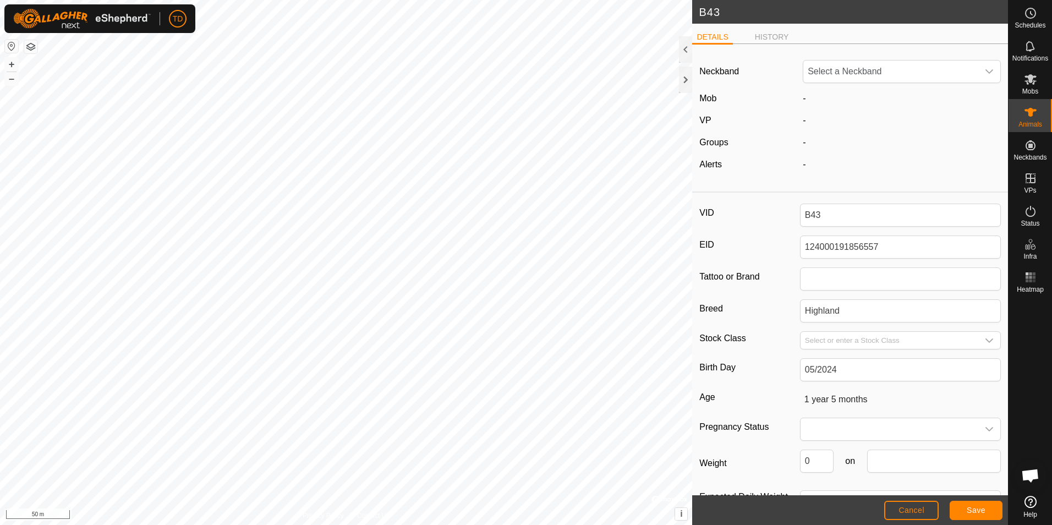
click at [803, 101] on div "-" at bounding box center [901, 98] width 207 height 13
click at [984, 69] on icon "dropdown trigger" at bounding box center [988, 71] width 9 height 9
click at [775, 166] on div "Alerts" at bounding box center [746, 164] width 103 height 13
click at [984, 70] on icon "dropdown trigger" at bounding box center [988, 71] width 9 height 9
click at [814, 131] on li "Unfit" at bounding box center [899, 128] width 191 height 22
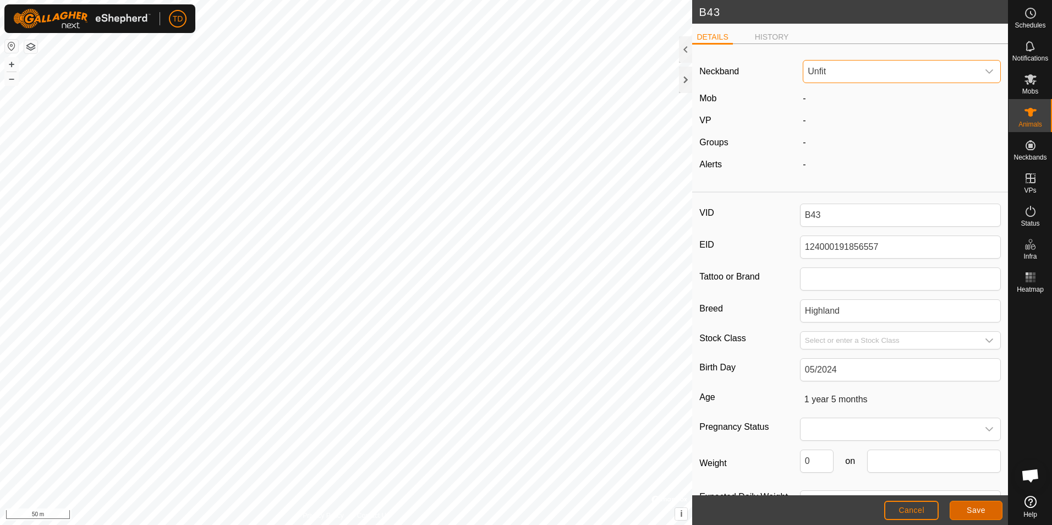
click at [977, 504] on button "Save" at bounding box center [975, 509] width 53 height 19
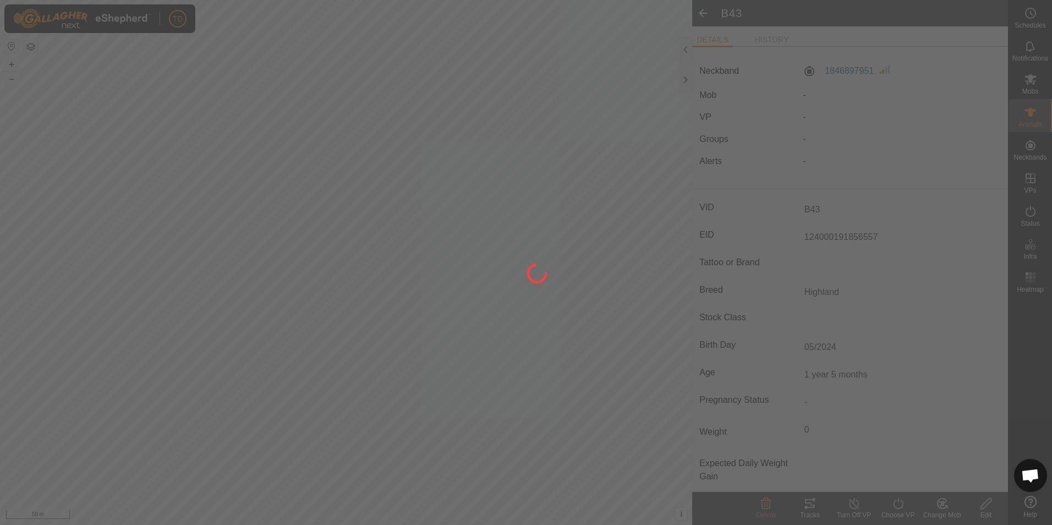
type input "-"
type input "0 kg"
type input "-"
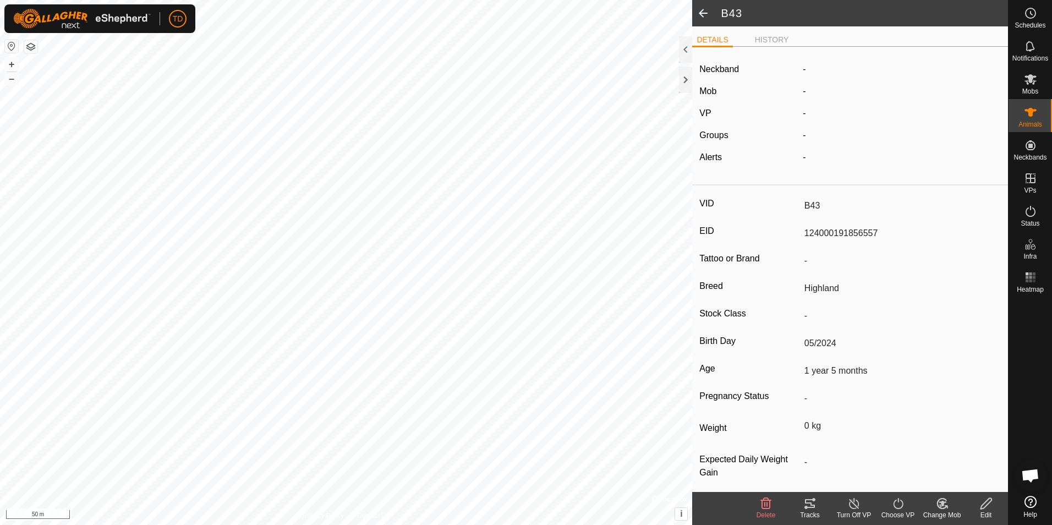
click at [987, 505] on icon at bounding box center [985, 503] width 11 height 11
type input "0"
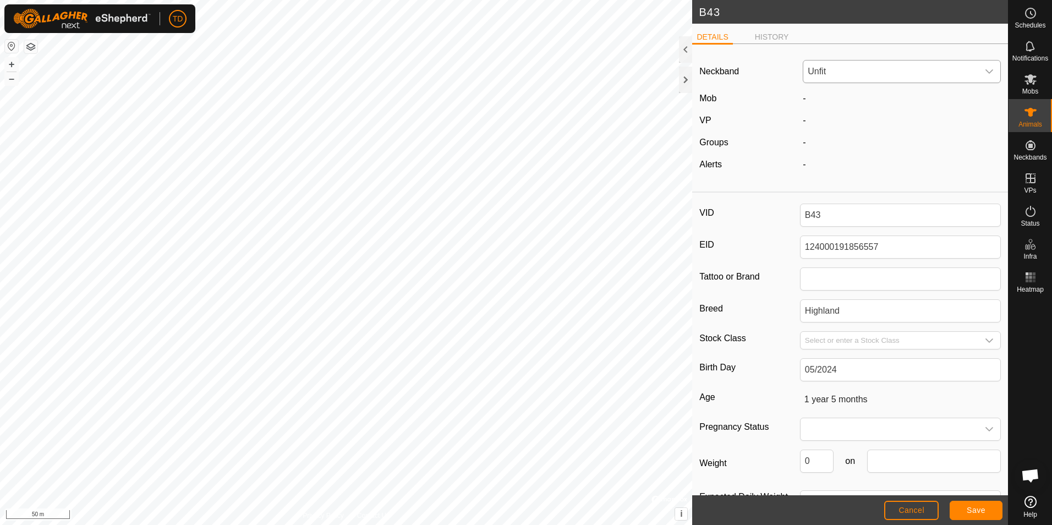
click at [985, 71] on icon "dropdown trigger" at bounding box center [989, 71] width 8 height 4
click at [851, 214] on li "1846897951" at bounding box center [899, 216] width 191 height 22
click at [971, 512] on span "Save" at bounding box center [975, 509] width 19 height 9
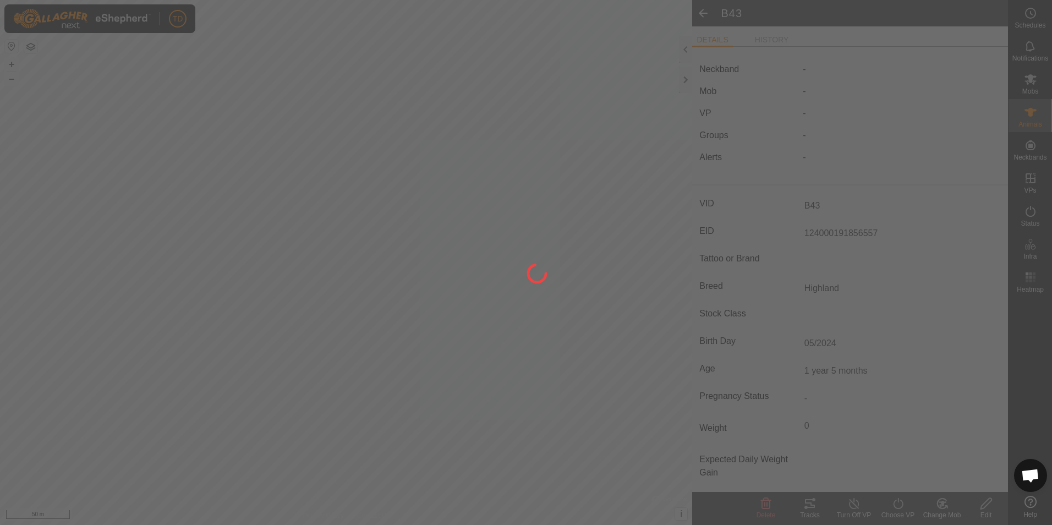
type input "-"
type input "0 kg"
type input "-"
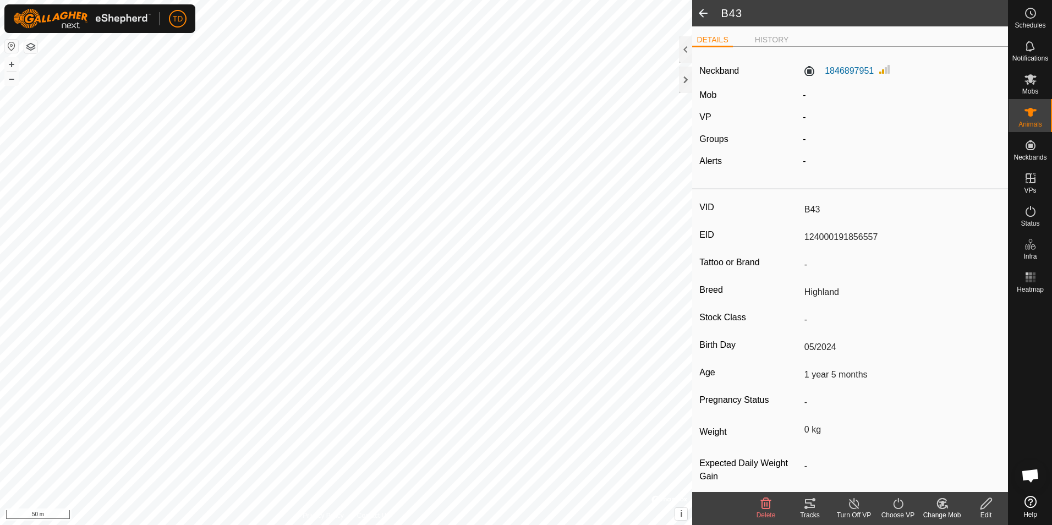
click at [943, 504] on icon at bounding box center [942, 502] width 8 height 5
click at [962, 450] on link "Choose Mob..." at bounding box center [974, 456] width 109 height 22
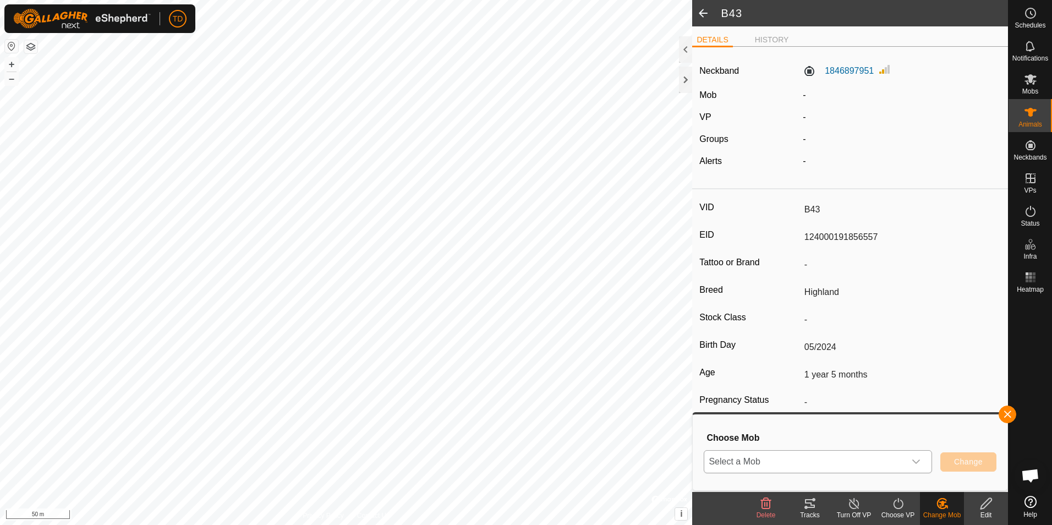
click at [914, 464] on icon "dropdown trigger" at bounding box center [915, 461] width 9 height 9
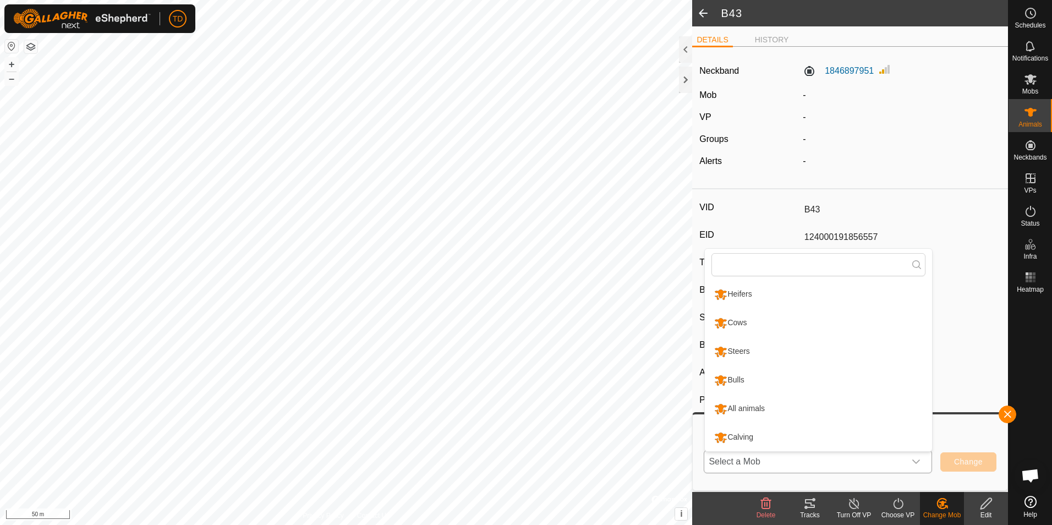
click at [761, 408] on li "All animals" at bounding box center [818, 408] width 227 height 27
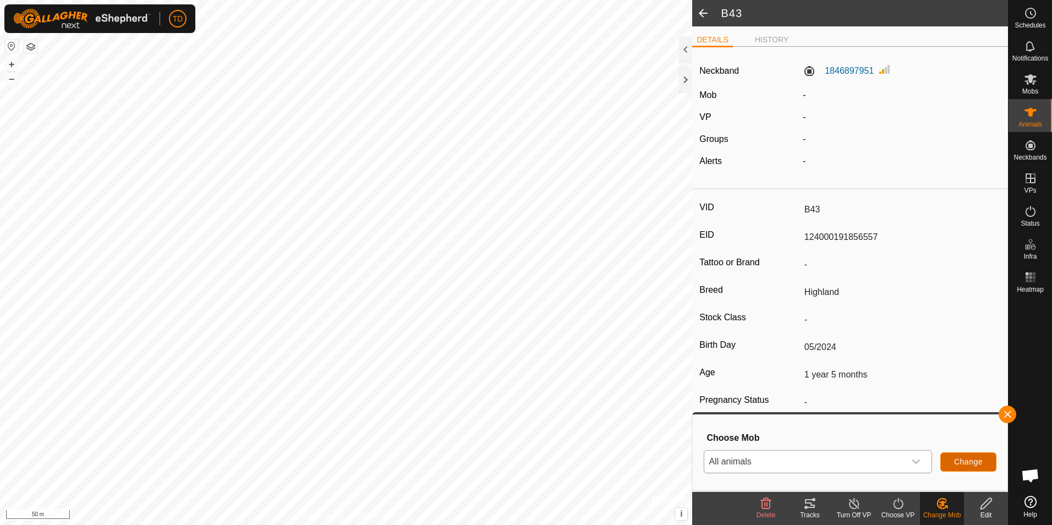
click at [964, 459] on span "Change" at bounding box center [968, 461] width 29 height 9
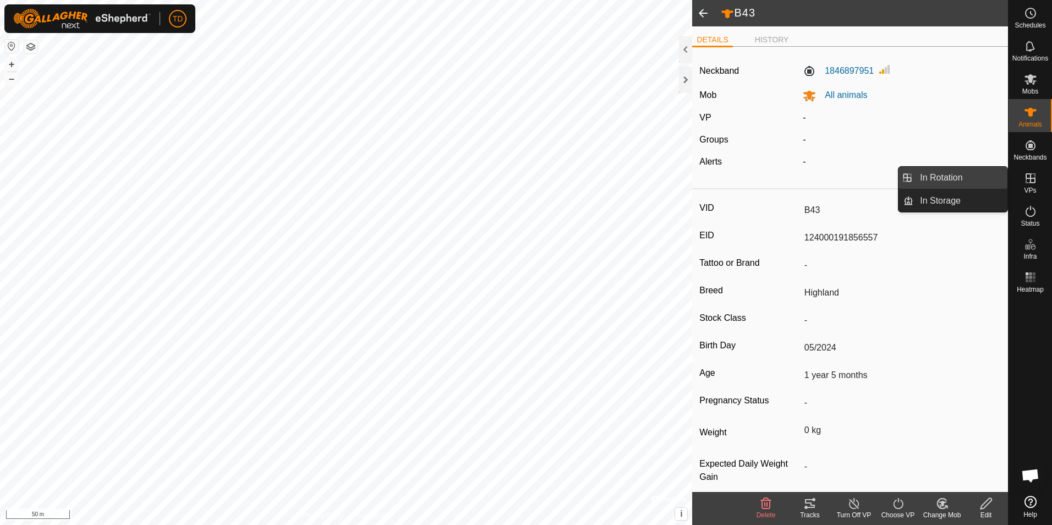
click at [965, 174] on link "In Rotation" at bounding box center [960, 178] width 94 height 22
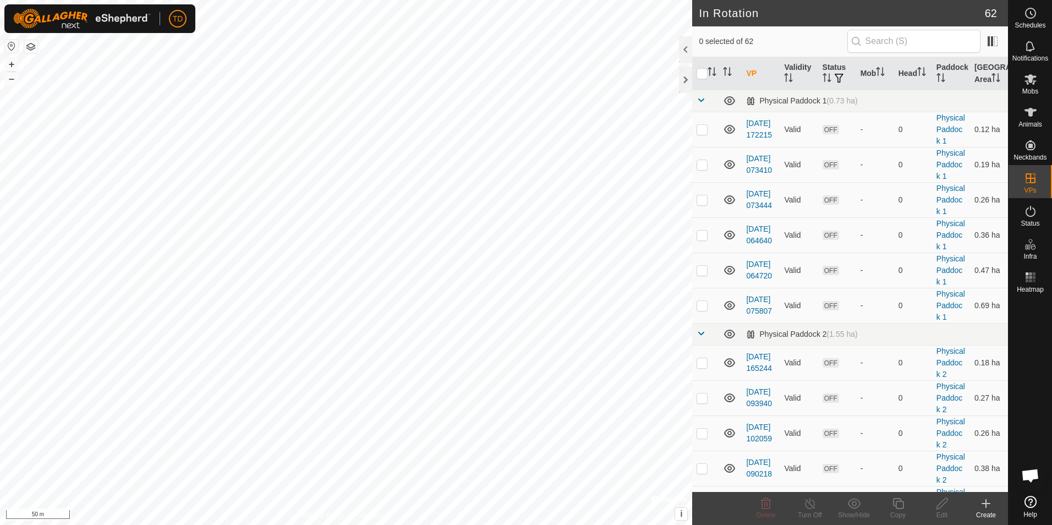
click at [986, 506] on icon at bounding box center [986, 503] width 0 height 8
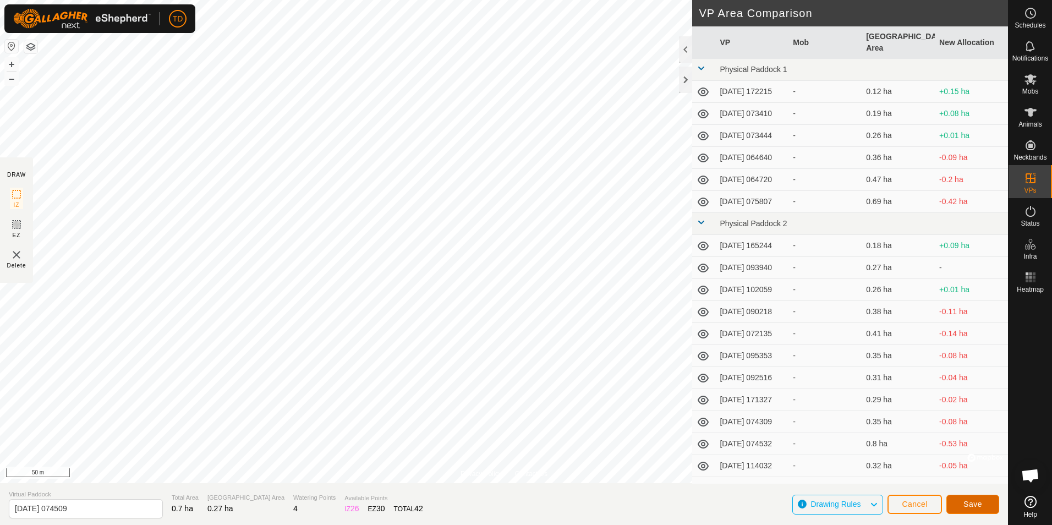
click at [966, 504] on span "Save" at bounding box center [972, 503] width 19 height 9
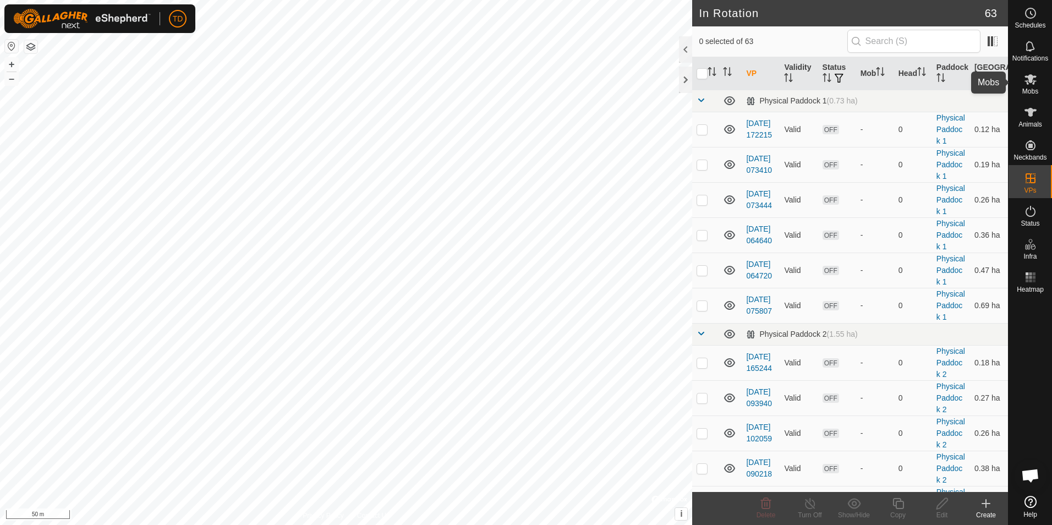
click at [1032, 83] on icon at bounding box center [1030, 79] width 12 height 10
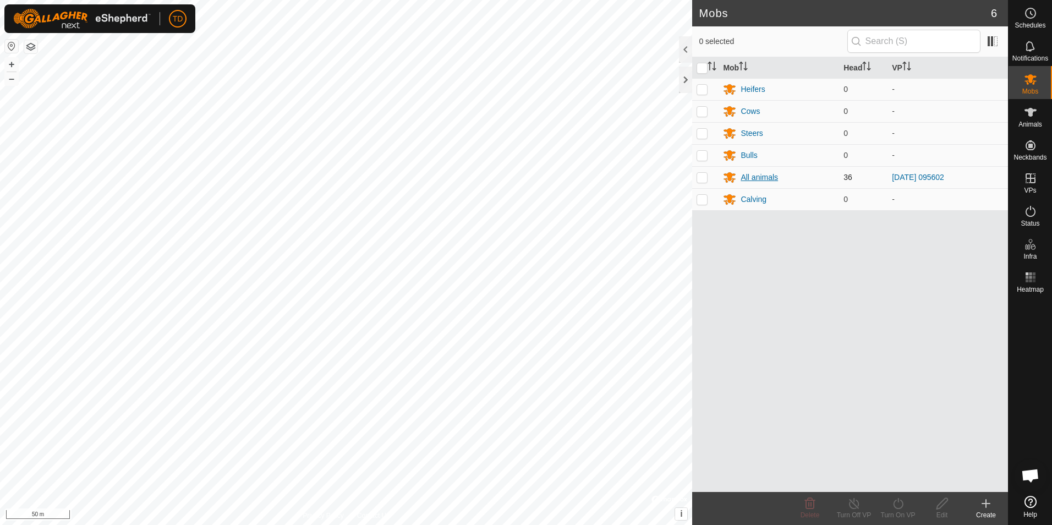
click at [780, 178] on div "All animals" at bounding box center [779, 176] width 112 height 13
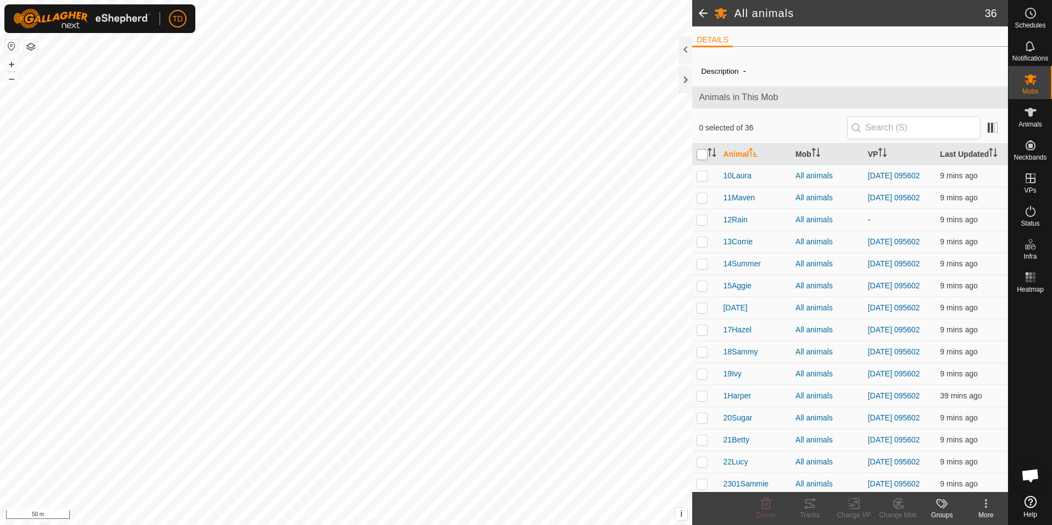
click at [704, 155] on input "checkbox" at bounding box center [701, 154] width 11 height 11
checkbox input "true"
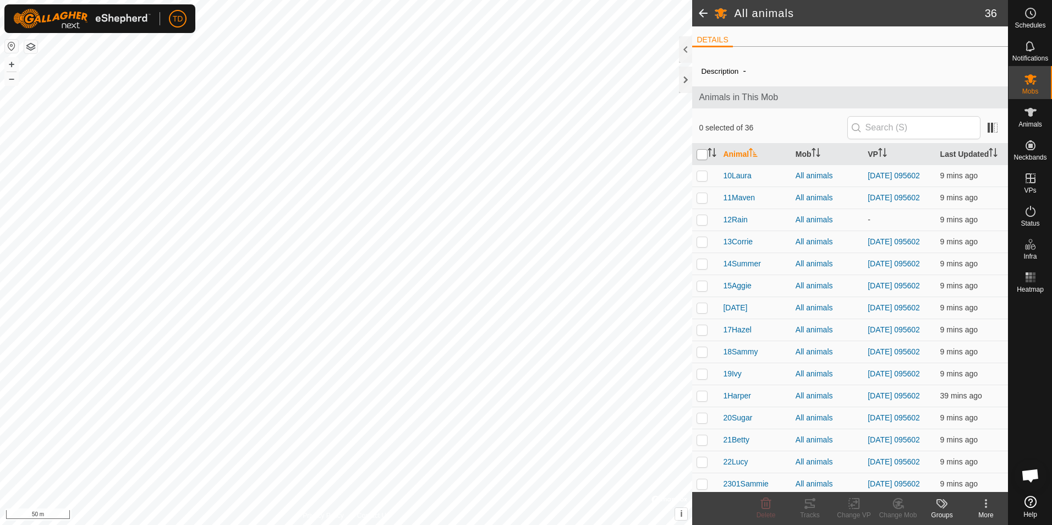
checkbox input "true"
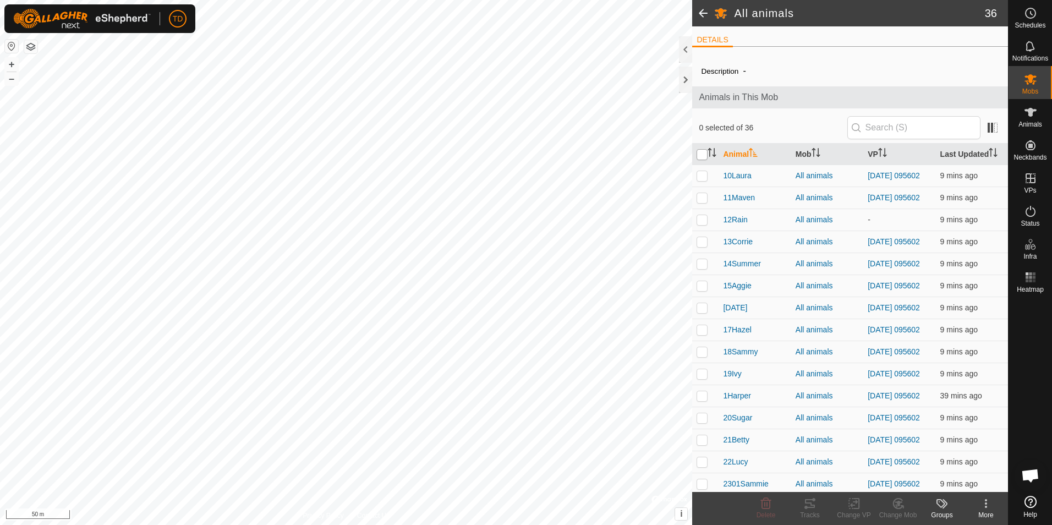
checkbox input "true"
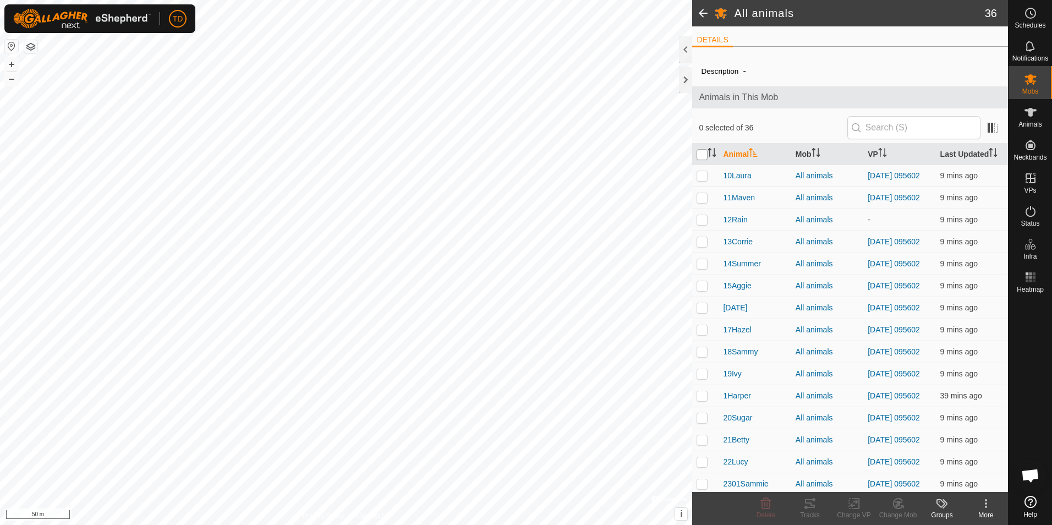
checkbox input "true"
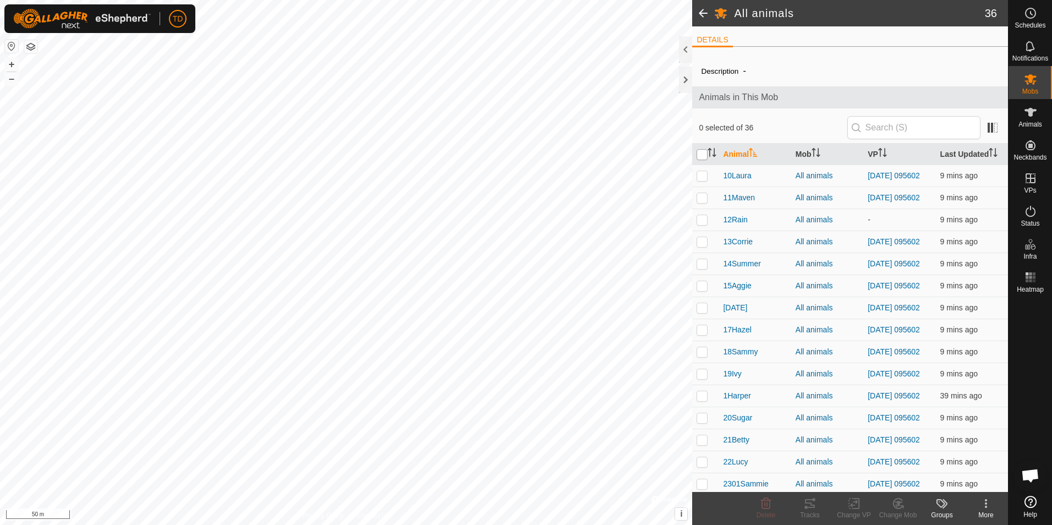
checkbox input "true"
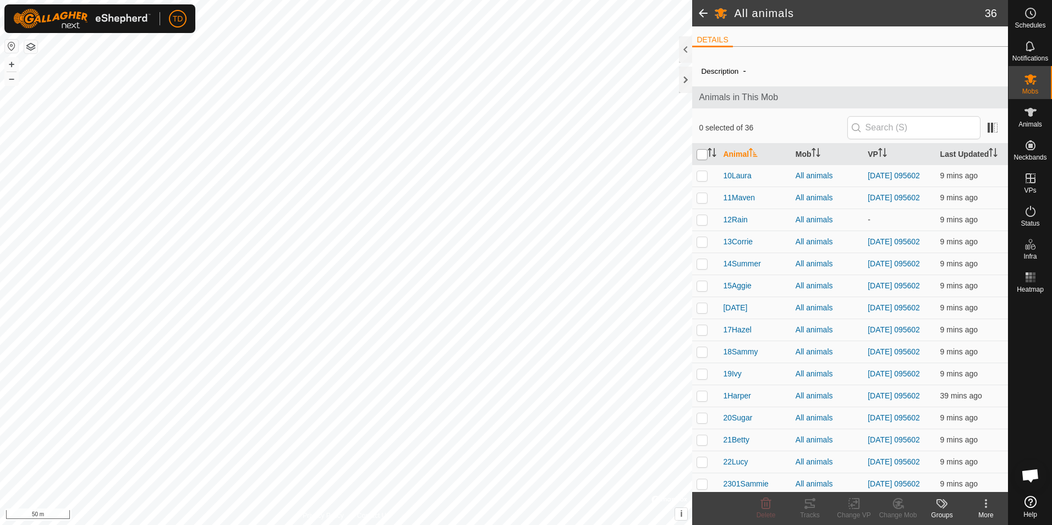
checkbox input "true"
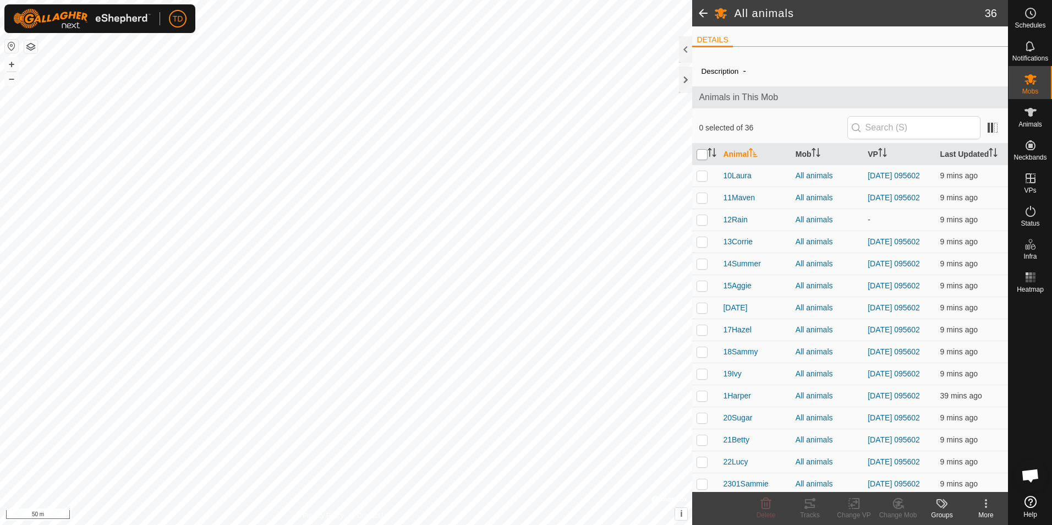
checkbox input "true"
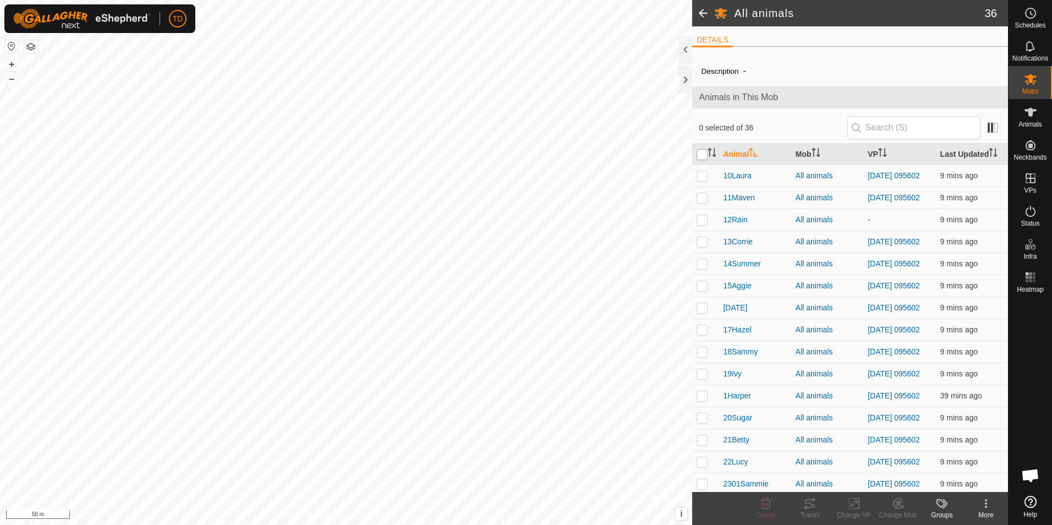
checkbox input "true"
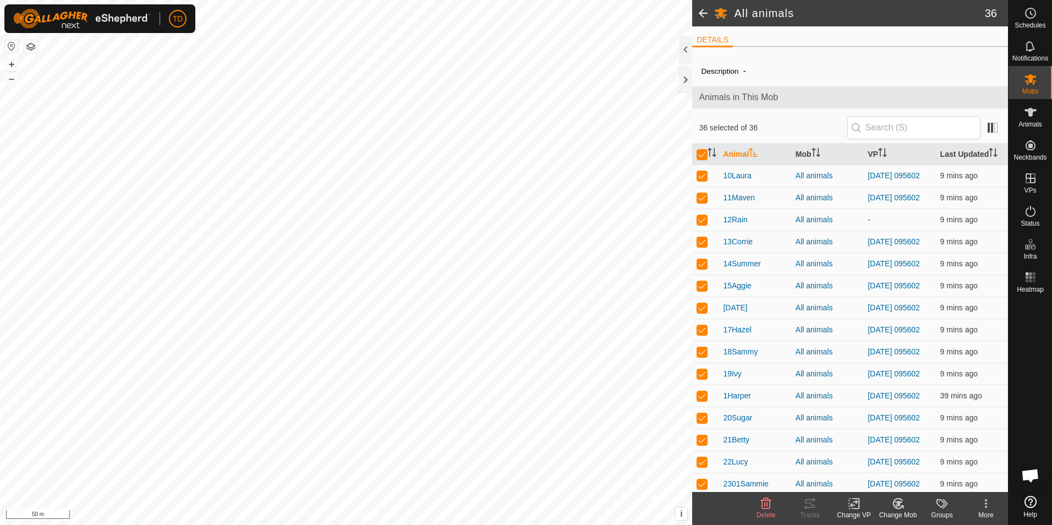
click at [852, 508] on rect at bounding box center [854, 503] width 10 height 10
click at [881, 451] on link "Choose VP..." at bounding box center [886, 456] width 109 height 22
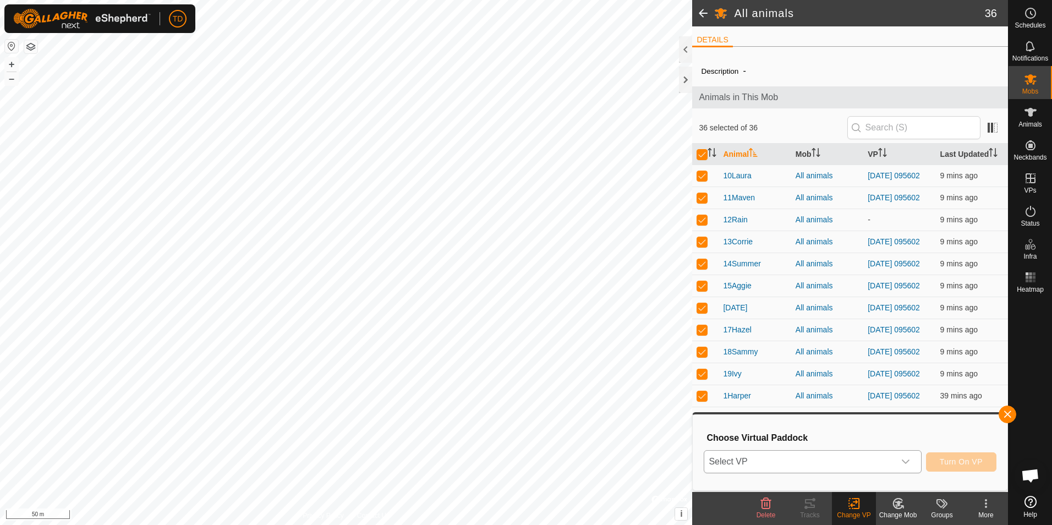
click at [908, 460] on icon "dropdown trigger" at bounding box center [905, 461] width 9 height 9
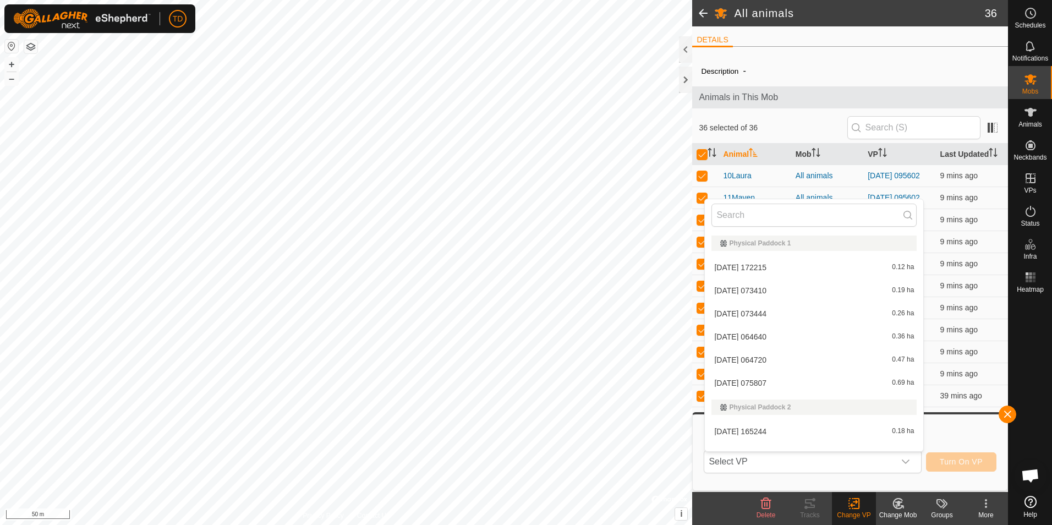
click at [982, 481] on div "Choose Virtual Paddock Select VP Physical Paddock 1 [DATE] 172215 0.12 ha [DATE…" at bounding box center [849, 452] width 301 height 63
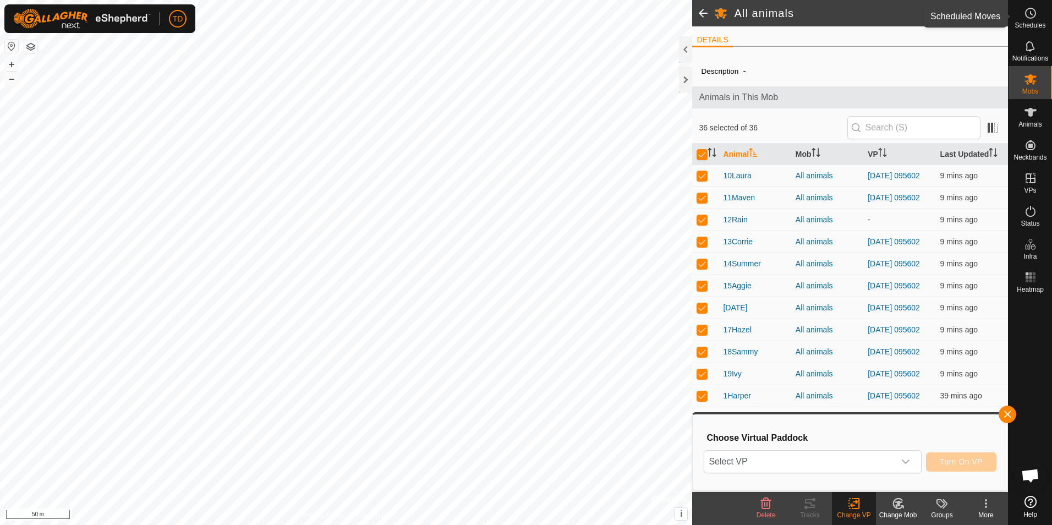
click at [1030, 20] on es-schedule-vp-svg-icon at bounding box center [1030, 13] width 20 height 18
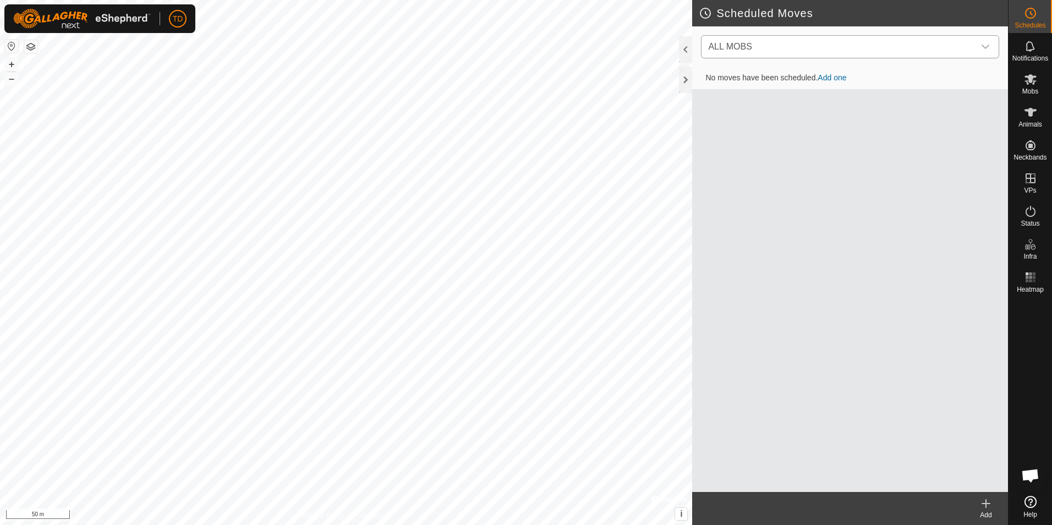
click at [980, 45] on div "dropdown trigger" at bounding box center [985, 47] width 22 height 22
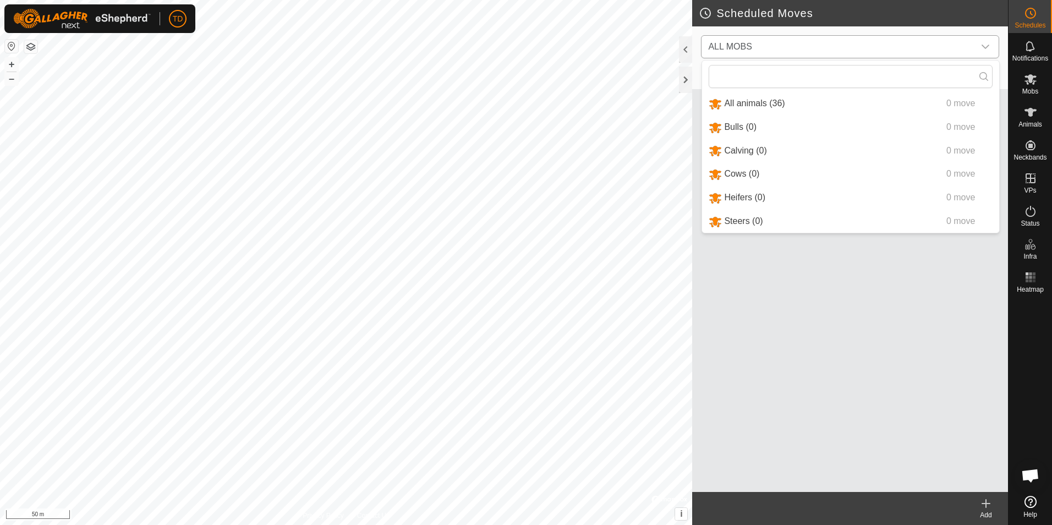
click at [766, 104] on li "All animals (36) 0 move" at bounding box center [850, 103] width 297 height 23
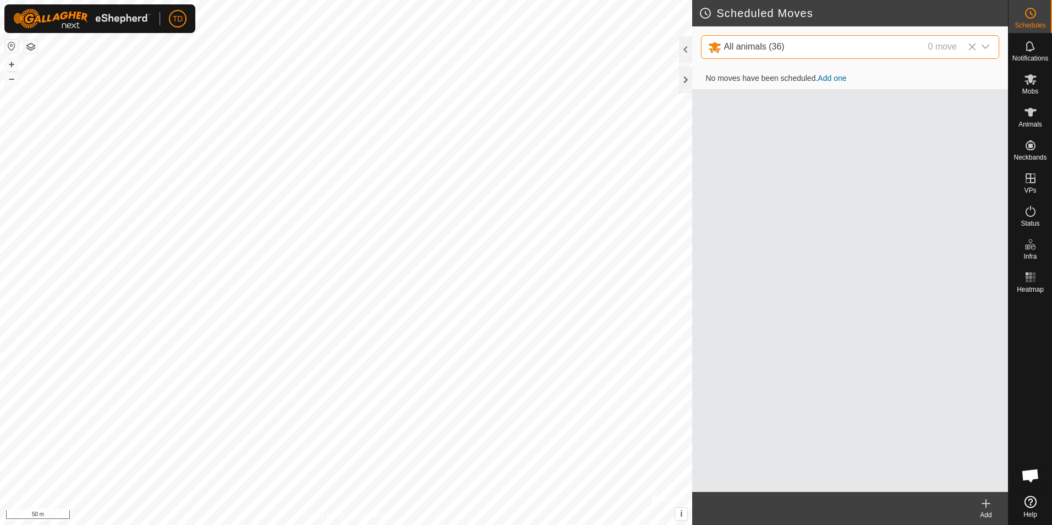
click at [831, 76] on link "Add one" at bounding box center [831, 78] width 29 height 9
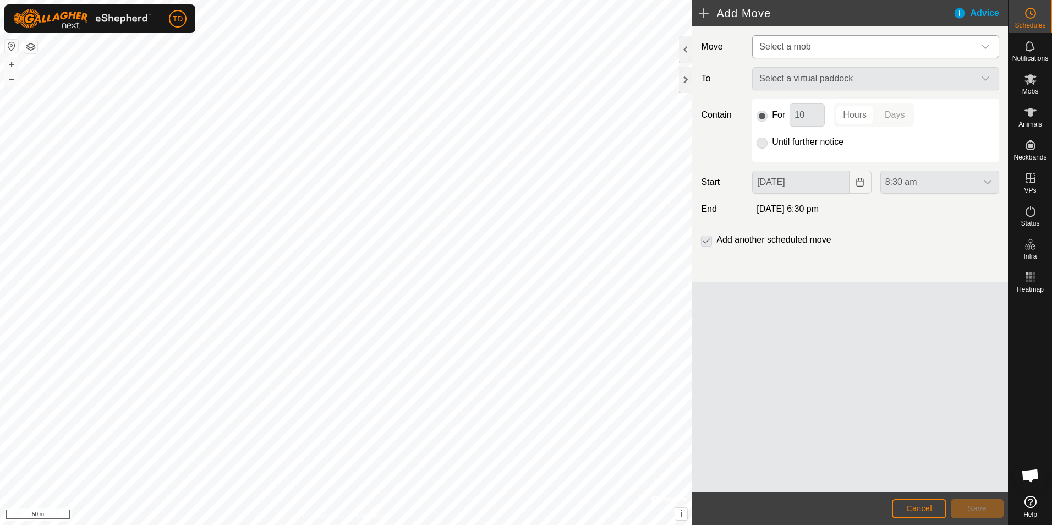
click at [985, 48] on icon "dropdown trigger" at bounding box center [985, 47] width 8 height 4
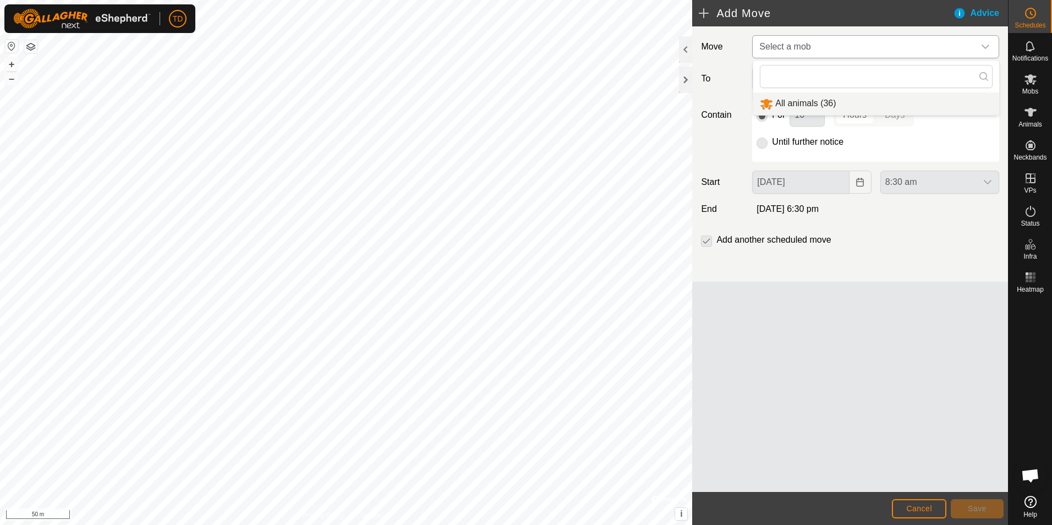
click at [795, 106] on li "All animals (36)" at bounding box center [876, 103] width 246 height 23
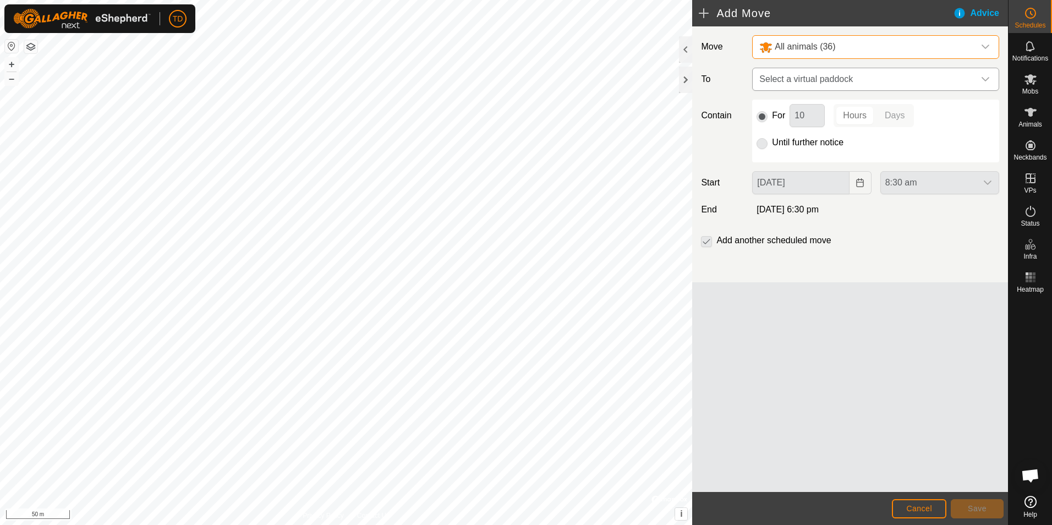
click at [983, 80] on icon "dropdown trigger" at bounding box center [985, 79] width 8 height 4
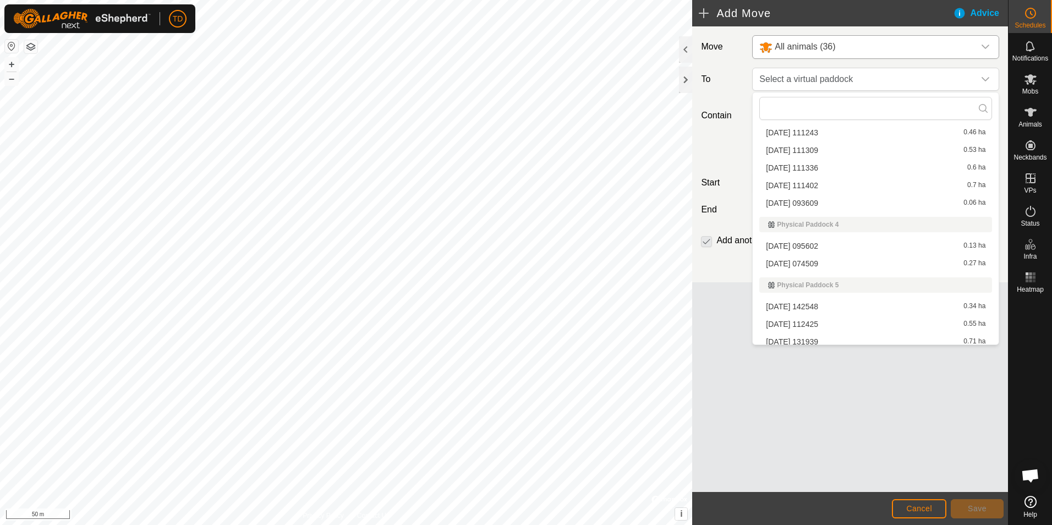
scroll to position [520, 0]
click at [812, 257] on li "[DATE] 074509 0.27 ha" at bounding box center [875, 259] width 233 height 16
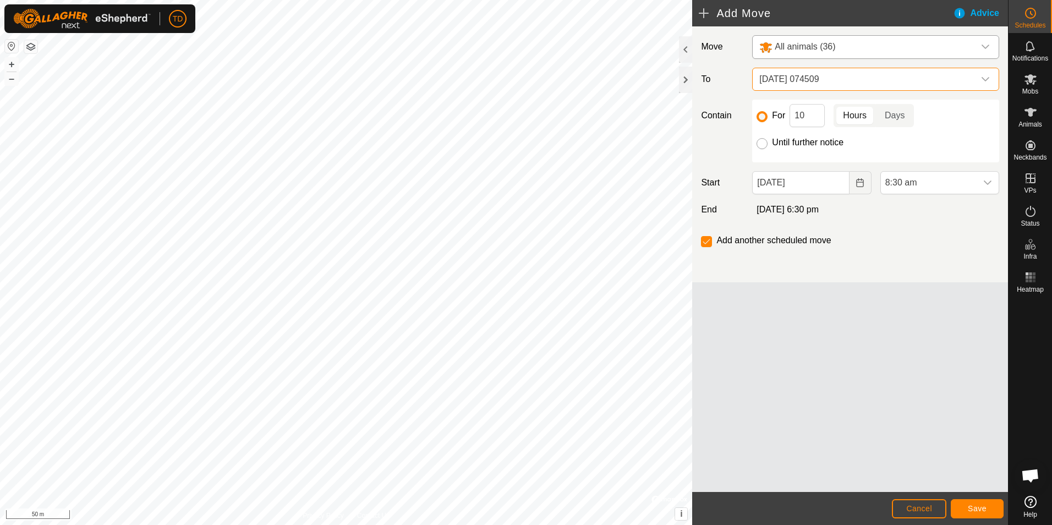
click at [758, 144] on input "Until further notice" at bounding box center [761, 143] width 11 height 11
radio input "true"
checkbox input "false"
click at [981, 508] on span "Save" at bounding box center [976, 508] width 19 height 9
